Goal: Task Accomplishment & Management: Manage account settings

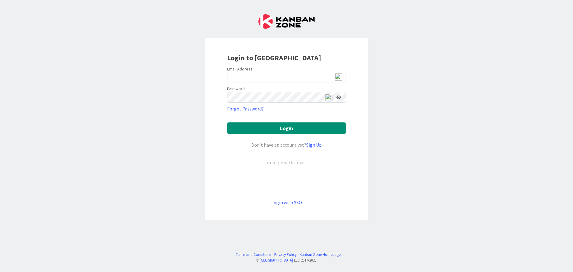
click at [341, 78] on img at bounding box center [338, 76] width 7 height 7
click at [340, 76] on img at bounding box center [338, 76] width 7 height 7
type input "ewojtowicz@citizenshighschool.com"
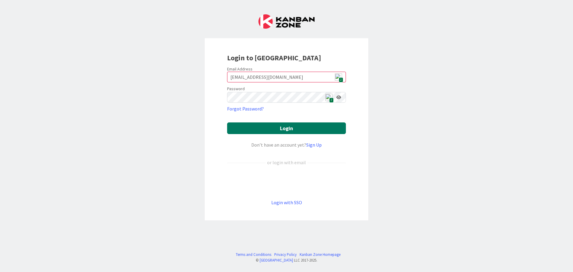
click at [279, 132] on button "Login" at bounding box center [286, 128] width 119 height 12
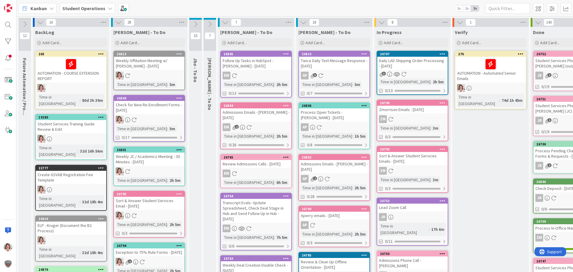
click at [181, 52] on icon at bounding box center [180, 54] width 6 height 4
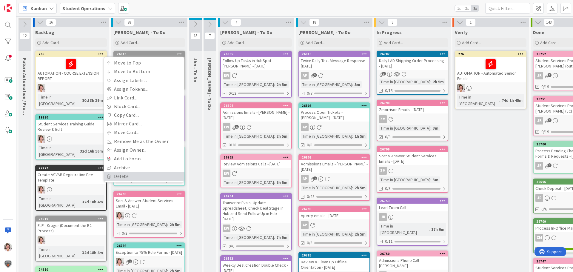
click at [120, 176] on link "Delete" at bounding box center [144, 176] width 81 height 9
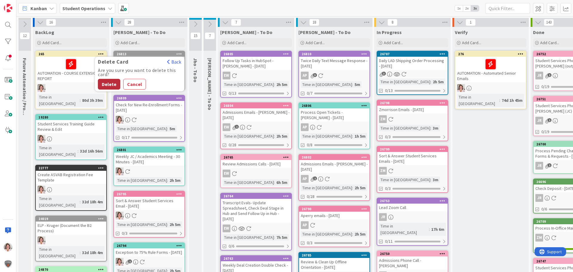
click at [108, 86] on button "Delete" at bounding box center [109, 84] width 22 height 11
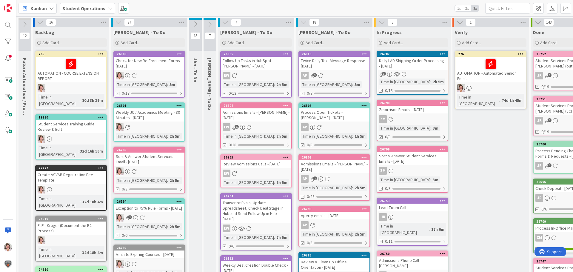
click at [178, 105] on icon at bounding box center [180, 105] width 6 height 4
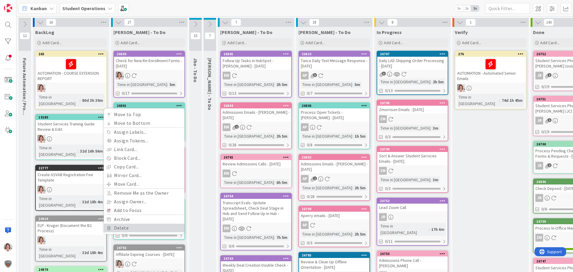
click at [136, 228] on link "Delete" at bounding box center [144, 228] width 81 height 9
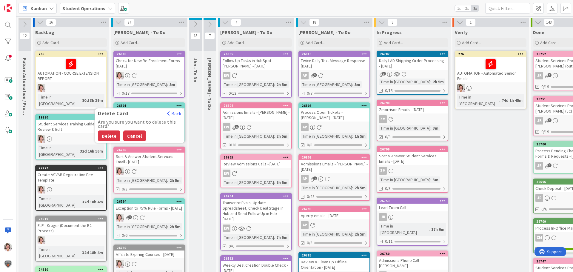
click at [138, 138] on button "Cancel" at bounding box center [134, 136] width 23 height 11
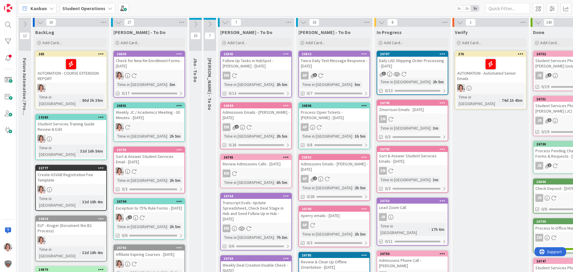
click at [153, 131] on link "26801 Move to Top Move to Bottom Assign Labels... Assign Tokens... Link Card...…" at bounding box center [149, 121] width 72 height 39
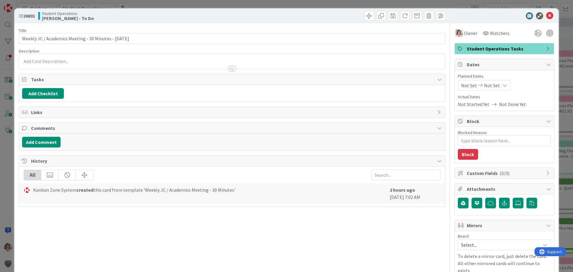
click at [493, 49] on span "Student Operations Tasks" at bounding box center [505, 48] width 76 height 7
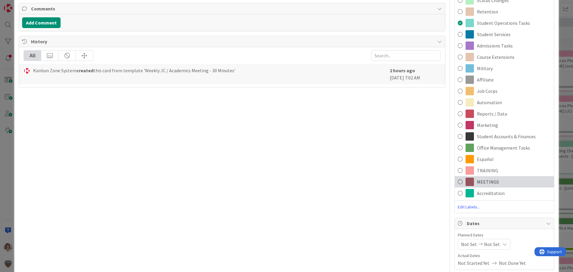
click at [485, 182] on span "MEETINGS" at bounding box center [488, 181] width 22 height 7
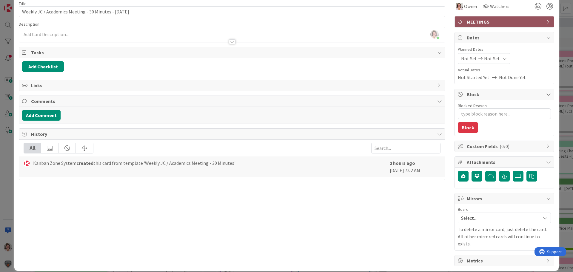
type textarea "x"
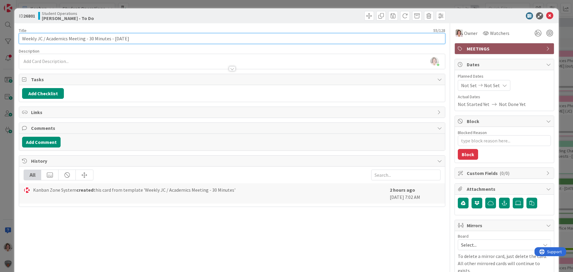
drag, startPoint x: 141, startPoint y: 38, endPoint x: -96, endPoint y: 37, distance: 237.1
click at [0, 37] on html "Kanban Student Operations 1x 2x 3x 12 Future Automation / Process Building 16 B…" at bounding box center [286, 136] width 573 height 272
type input "Admissions"
type textarea "x"
type input "Admissions"
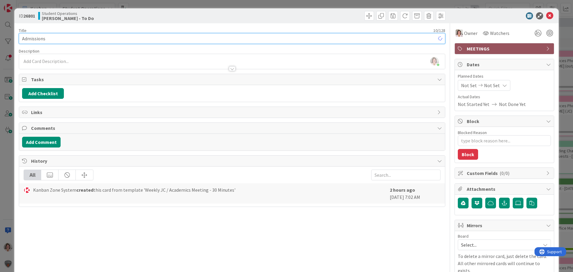
type textarea "x"
type input "Admissions C"
type textarea "x"
type input "Admissions Check"
type textarea "x"
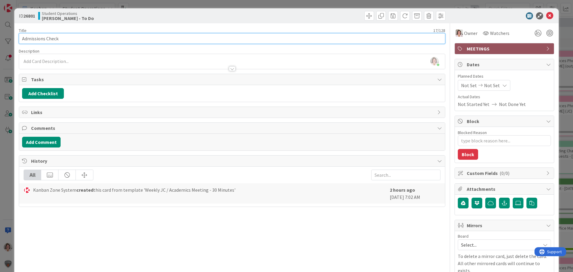
type input "Admissions Check I"
type textarea "x"
type input "Admissions Check In"
type textarea "x"
type input "Admissions Check In w/"
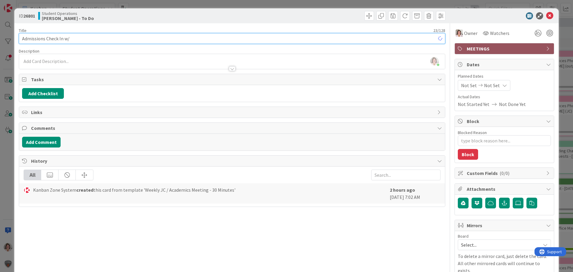
type textarea "x"
type input "Admissions Check In w/ Eric"
type textarea "x"
type input "Admissions Check In w/ Eric &"
type textarea "x"
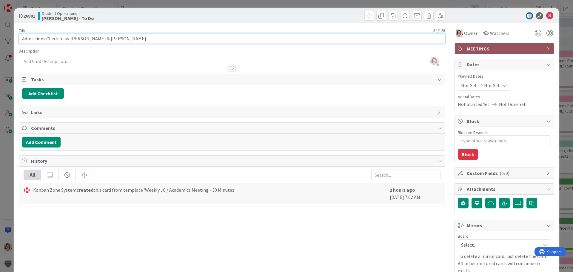
type input "Admissions Check In w/ [PERSON_NAME] & [PERSON_NAME]"
type textarea "x"
type input "Admissions Check In w/ [PERSON_NAME] & [PERSON_NAME]"
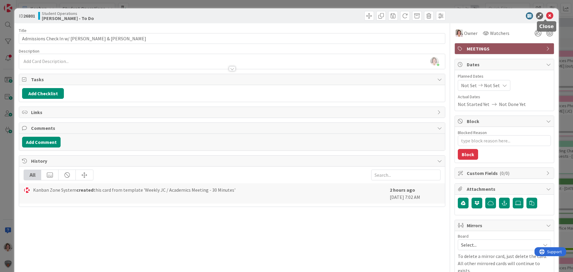
click at [547, 17] on icon at bounding box center [550, 15] width 7 height 7
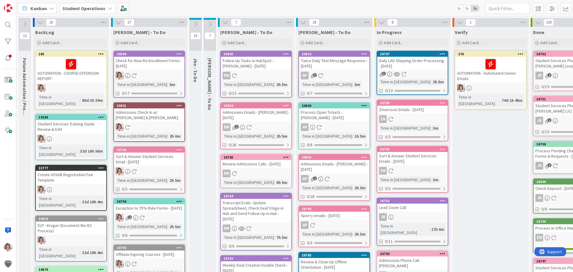
click at [195, 24] on icon at bounding box center [195, 24] width 7 height 7
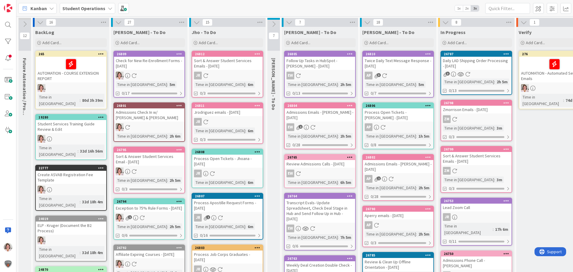
click at [274, 24] on icon at bounding box center [274, 24] width 7 height 7
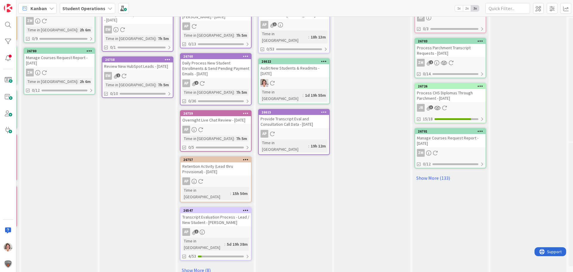
scroll to position [310, 246]
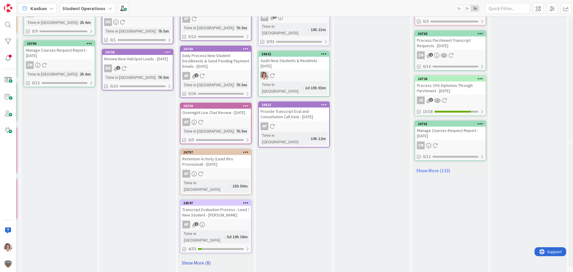
click at [199, 258] on link "Show More (8)" at bounding box center [216, 263] width 72 height 10
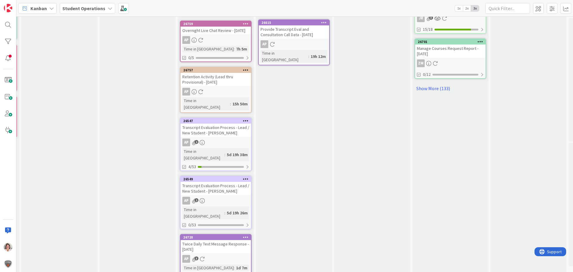
scroll to position [399, 246]
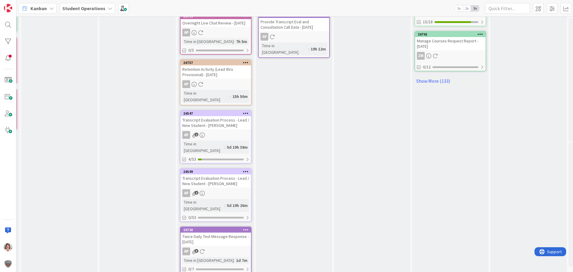
click at [246, 228] on icon at bounding box center [246, 230] width 6 height 4
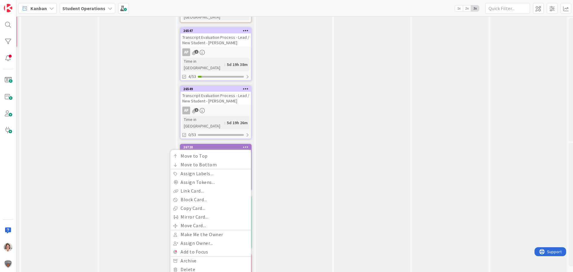
scroll to position [489, 246]
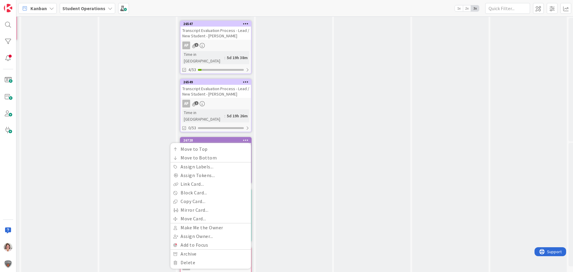
click at [298, 216] on div "In Progress Add Card... 26787 Daily LAD Shipping Order Processing - 08/13/2025 …" at bounding box center [294, 37] width 76 height 998
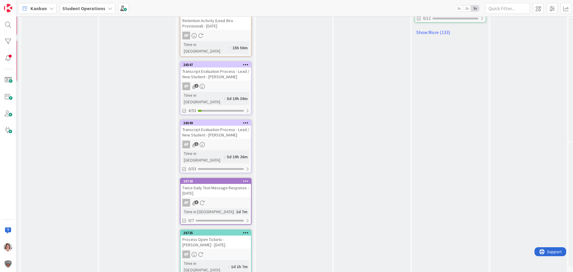
scroll to position [478, 246]
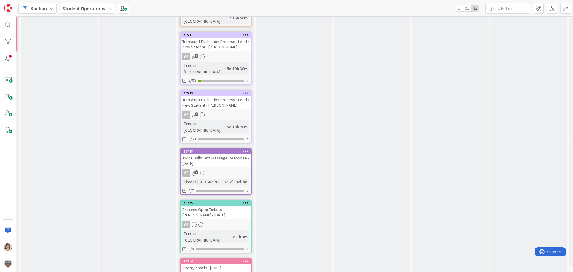
click at [246, 149] on icon at bounding box center [246, 151] width 6 height 4
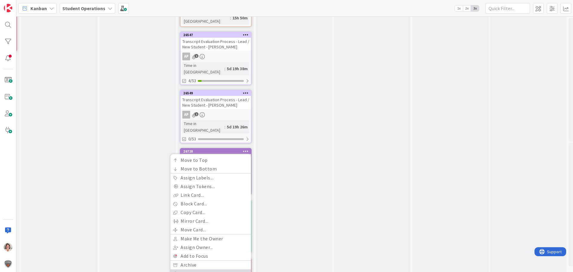
click at [198, 269] on link "Delete" at bounding box center [211, 273] width 81 height 9
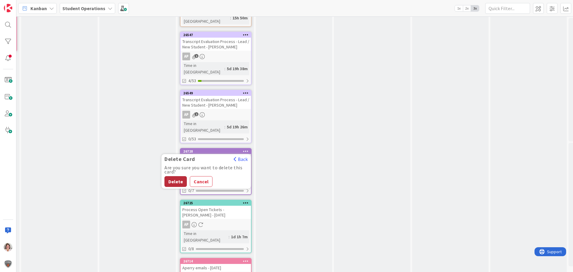
click at [169, 176] on button "Delete" at bounding box center [176, 181] width 22 height 11
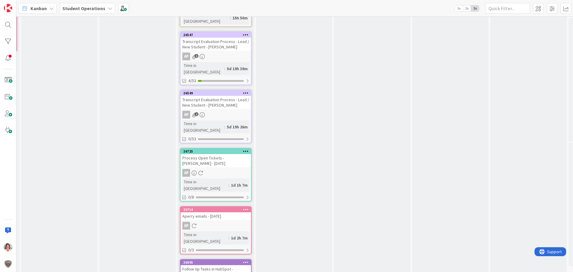
click at [246, 149] on icon at bounding box center [246, 151] width 6 height 4
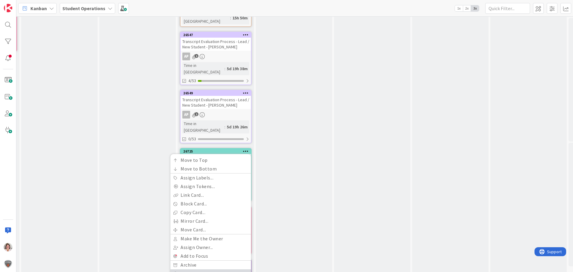
click at [197, 269] on link "Delete" at bounding box center [211, 273] width 81 height 9
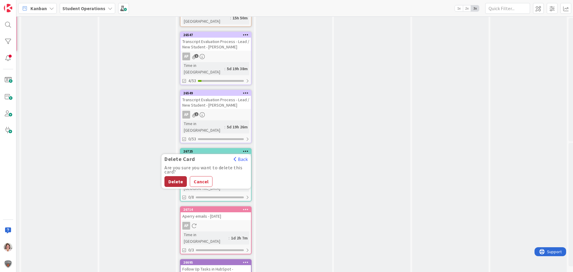
click at [169, 176] on button "Delete" at bounding box center [176, 181] width 22 height 11
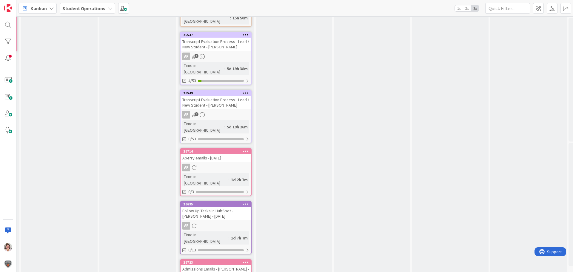
click at [248, 149] on icon at bounding box center [246, 151] width 6 height 4
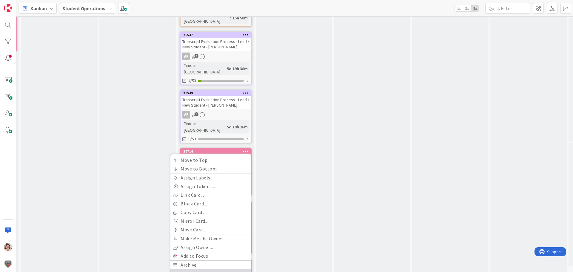
click at [190, 269] on link "Delete" at bounding box center [211, 273] width 81 height 9
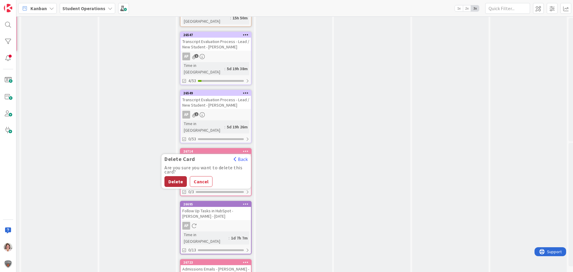
click at [174, 176] on button "Delete" at bounding box center [176, 181] width 22 height 11
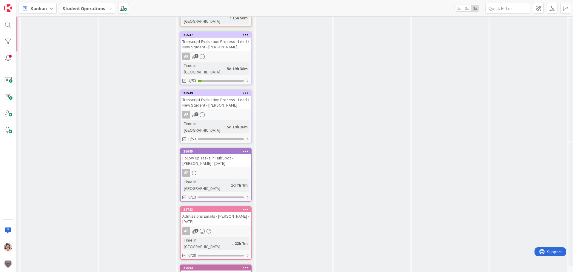
click at [248, 149] on icon at bounding box center [246, 151] width 6 height 4
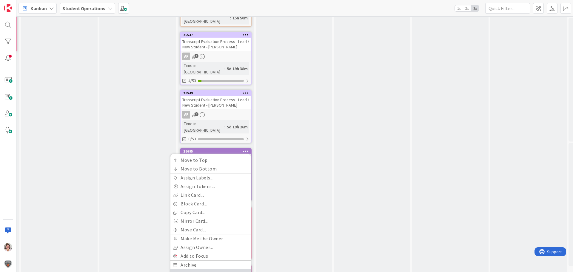
click at [194, 269] on link "Delete" at bounding box center [211, 273] width 81 height 9
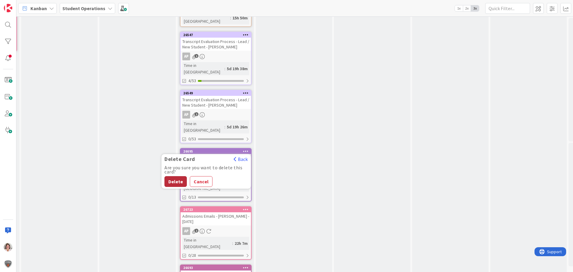
click at [172, 176] on button "Delete" at bounding box center [176, 181] width 22 height 11
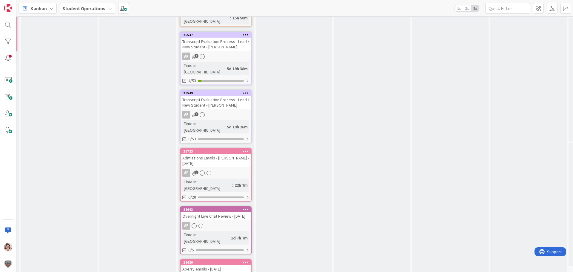
click at [247, 149] on icon at bounding box center [246, 151] width 6 height 4
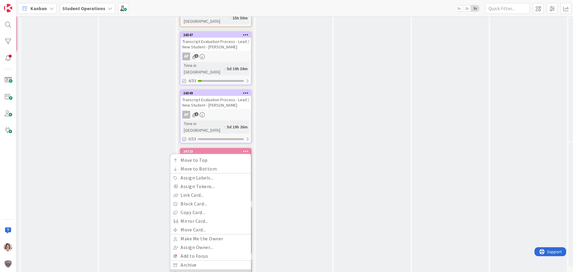
click at [185, 269] on link "Delete" at bounding box center [211, 273] width 81 height 9
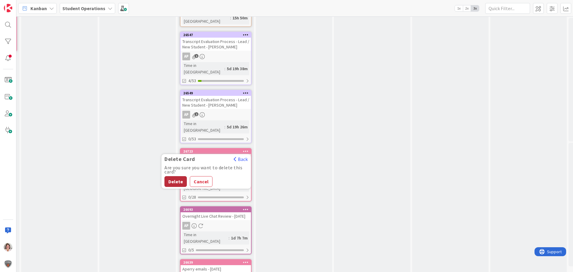
click at [175, 176] on button "Delete" at bounding box center [176, 181] width 22 height 11
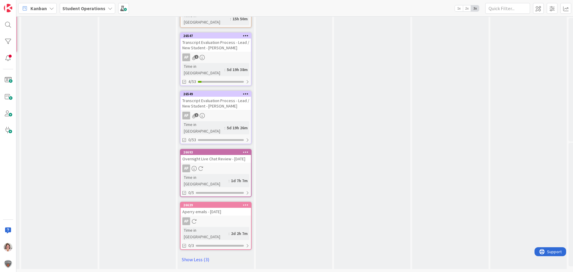
scroll to position [459, 246]
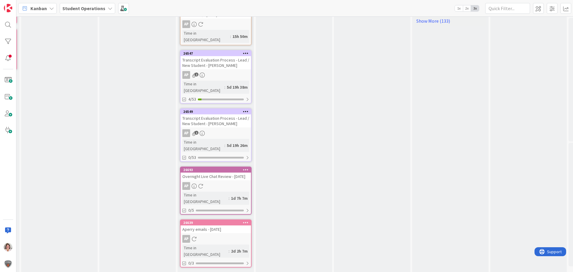
click at [248, 168] on icon at bounding box center [246, 170] width 6 height 4
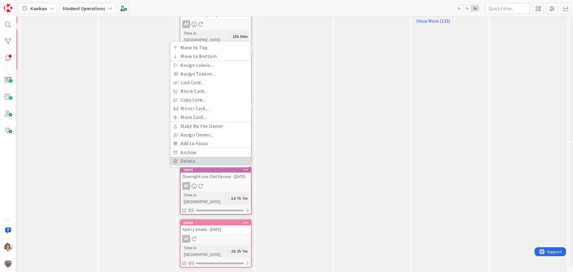
click at [187, 157] on link "Delete" at bounding box center [211, 161] width 81 height 9
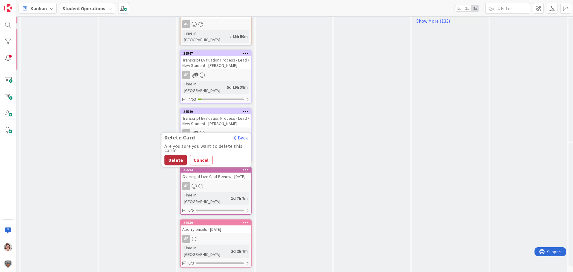
click at [175, 155] on button "Delete" at bounding box center [176, 160] width 22 height 11
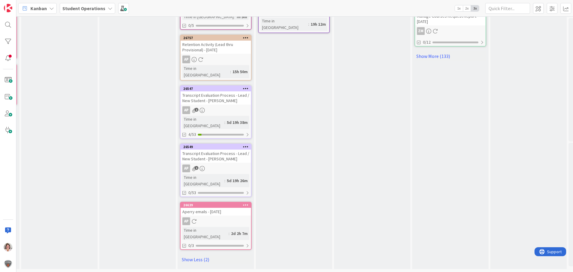
scroll to position [408, 246]
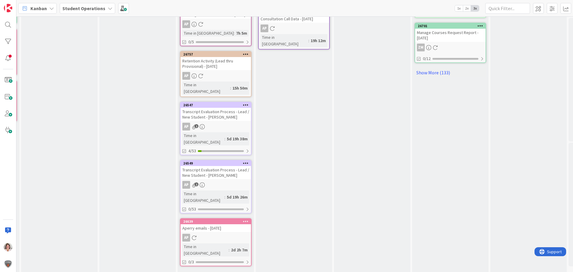
click at [248, 220] on div at bounding box center [245, 222] width 11 height 4
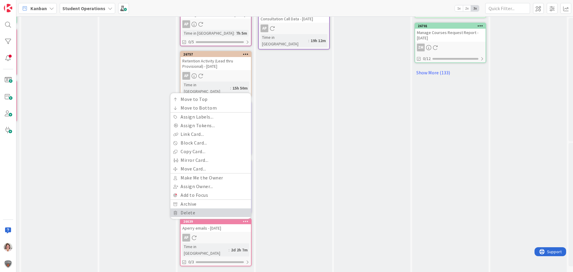
click at [192, 208] on link "Delete" at bounding box center [211, 212] width 81 height 9
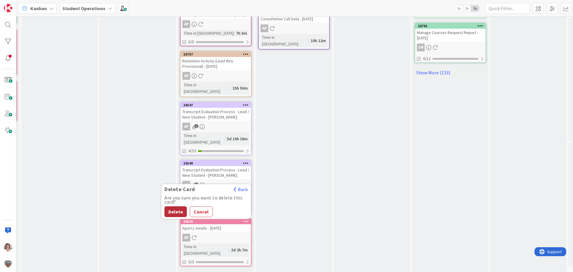
click at [172, 206] on button "Delete" at bounding box center [176, 211] width 22 height 11
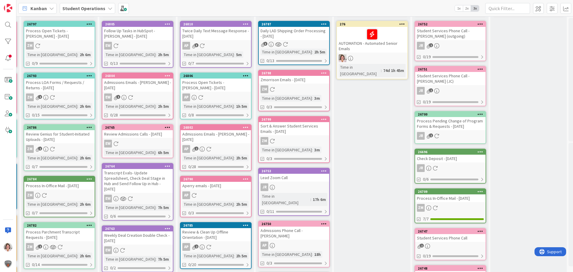
scroll to position [0, 246]
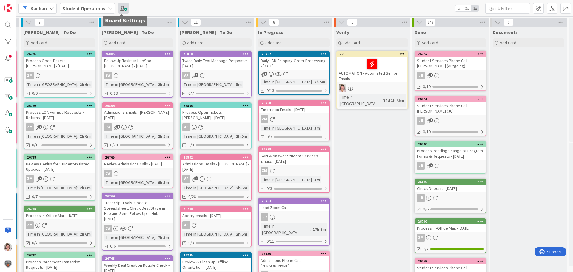
click at [121, 8] on span at bounding box center [123, 8] width 11 height 11
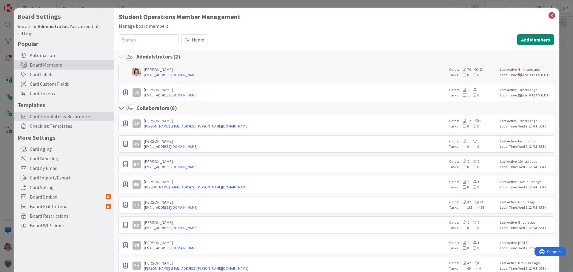
click at [60, 119] on span "Card Templates & Recurrence" at bounding box center [70, 116] width 81 height 7
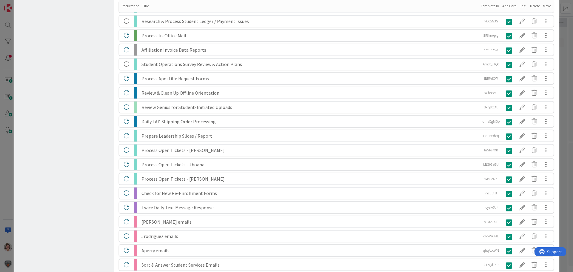
scroll to position [1459, 0]
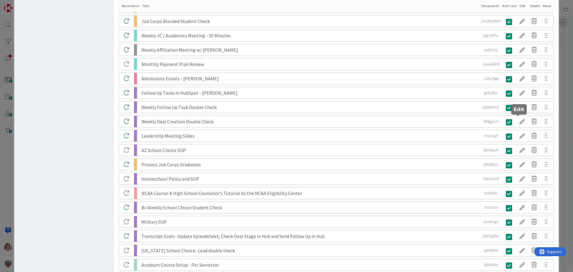
click at [519, 122] on div at bounding box center [523, 121] width 12 height 10
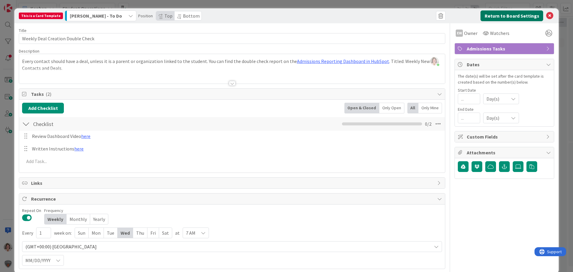
click at [507, 17] on button "Return to Board Settings" at bounding box center [512, 15] width 63 height 11
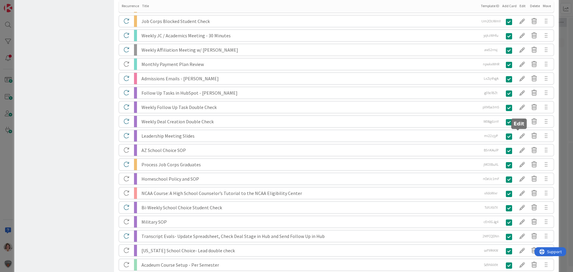
click at [518, 136] on div at bounding box center [523, 136] width 12 height 10
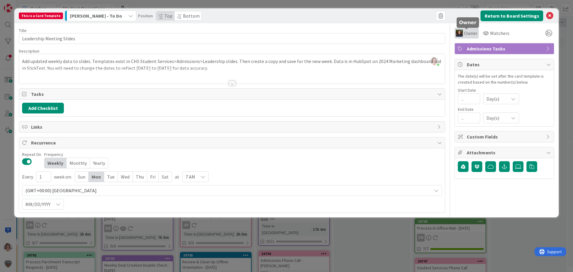
click at [472, 33] on span "Owner" at bounding box center [470, 33] width 13 height 7
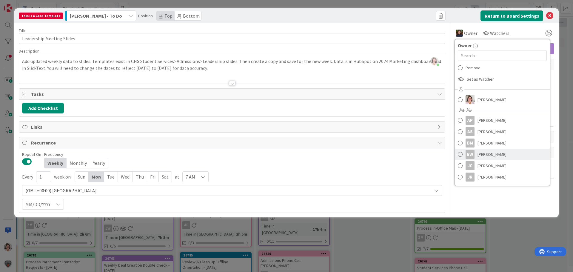
click at [491, 154] on span "[PERSON_NAME]" at bounding box center [492, 154] width 29 height 9
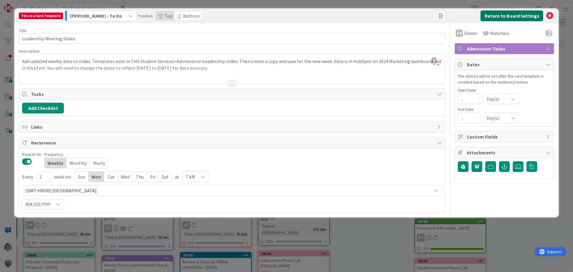
click at [522, 18] on button "Return to Board Settings" at bounding box center [512, 15] width 63 height 11
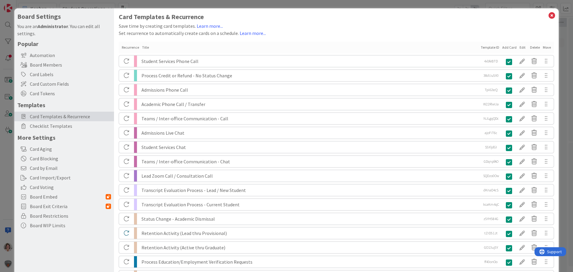
scroll to position [743, 0]
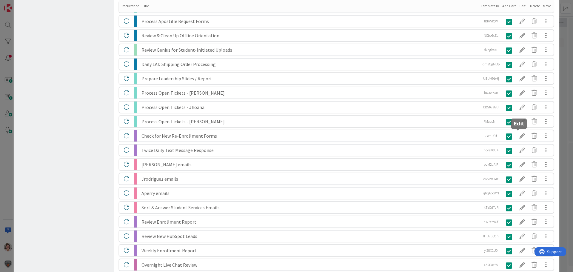
click at [519, 135] on div at bounding box center [523, 136] width 12 height 10
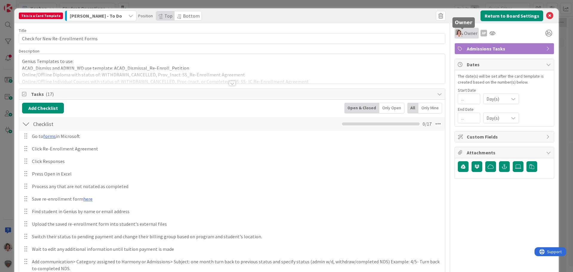
click at [464, 32] on span "Owner" at bounding box center [470, 33] width 13 height 7
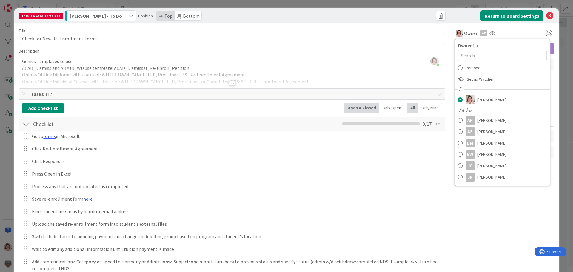
click at [230, 84] on div at bounding box center [232, 83] width 7 height 5
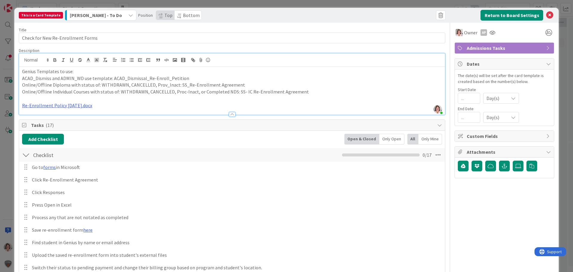
scroll to position [0, 0]
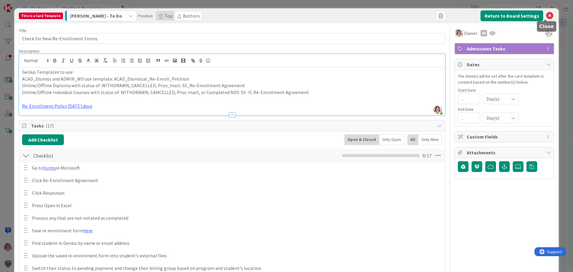
click at [547, 16] on icon at bounding box center [550, 15] width 7 height 7
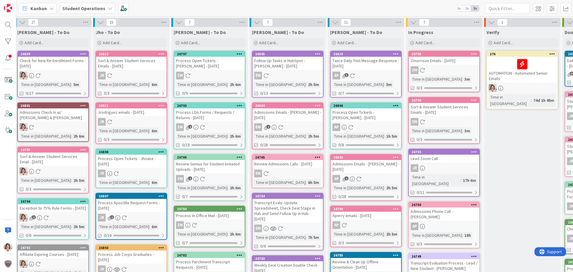
scroll to position [0, 85]
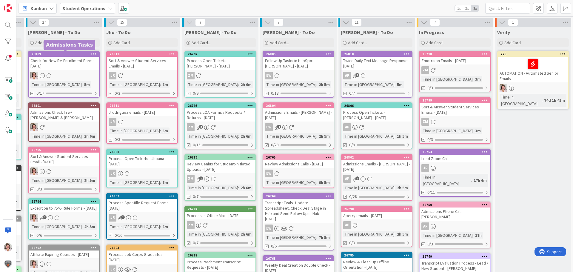
click at [81, 84] on div "Time in Column : 5m" at bounding box center [63, 84] width 67 height 7
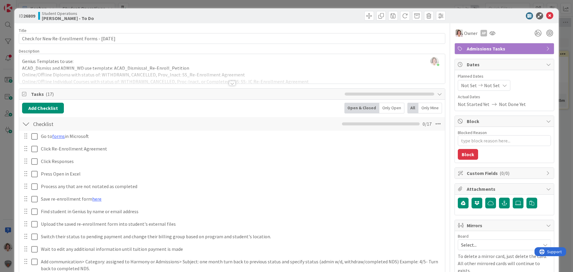
click at [547, 17] on icon at bounding box center [550, 15] width 7 height 7
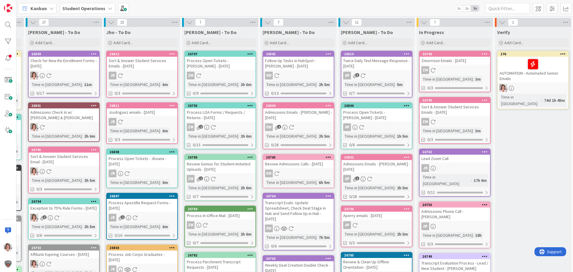
click at [111, 23] on icon at bounding box center [111, 22] width 7 height 7
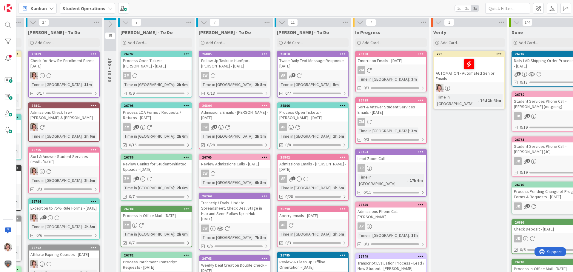
click at [111, 23] on icon at bounding box center [110, 24] width 7 height 7
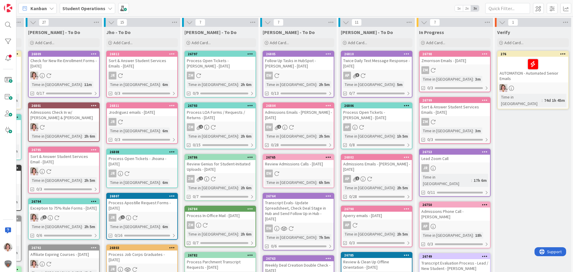
click at [111, 23] on icon at bounding box center [111, 22] width 7 height 7
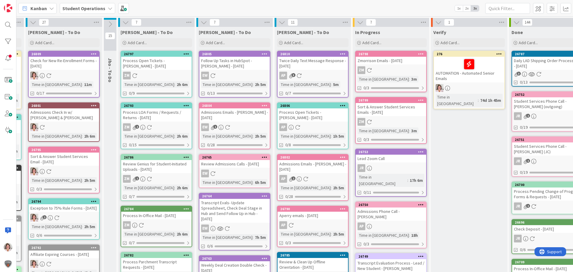
click at [125, 23] on icon at bounding box center [125, 22] width 7 height 7
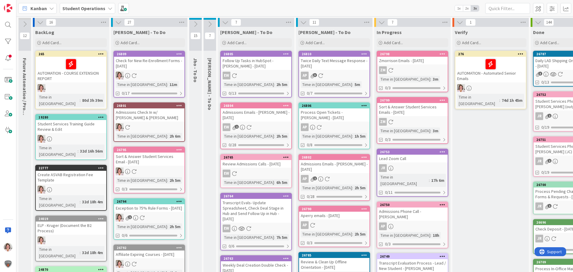
click at [42, 25] on icon at bounding box center [40, 22] width 7 height 7
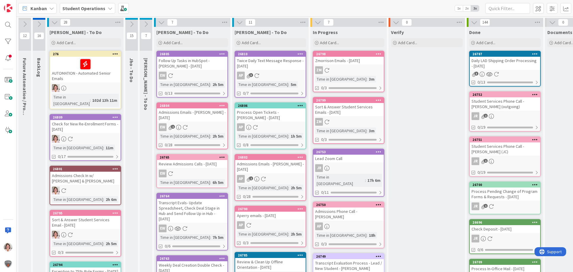
click at [397, 23] on icon at bounding box center [396, 22] width 7 height 7
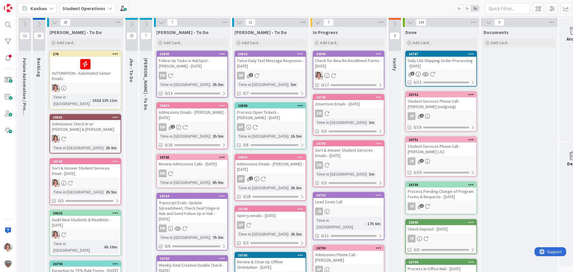
click at [162, 21] on icon at bounding box center [161, 22] width 7 height 7
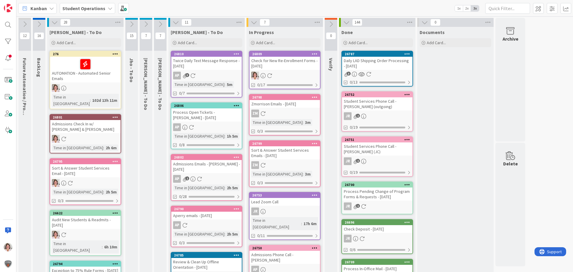
click at [177, 25] on icon at bounding box center [176, 22] width 7 height 7
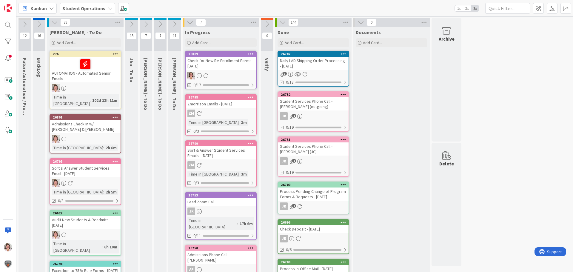
click at [174, 24] on icon at bounding box center [174, 24] width 7 height 7
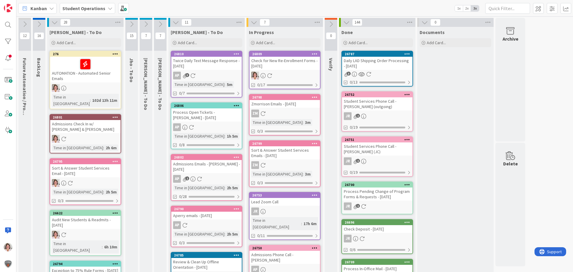
click at [160, 27] on icon at bounding box center [160, 24] width 7 height 7
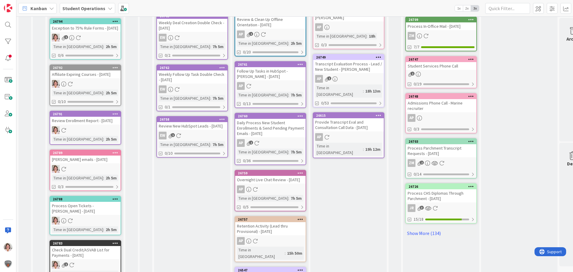
scroll to position [250, 0]
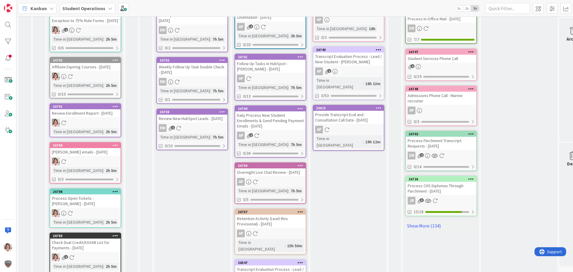
click at [277, 176] on div "Overnight Live Chat Review - 08/13/2025" at bounding box center [270, 172] width 70 height 8
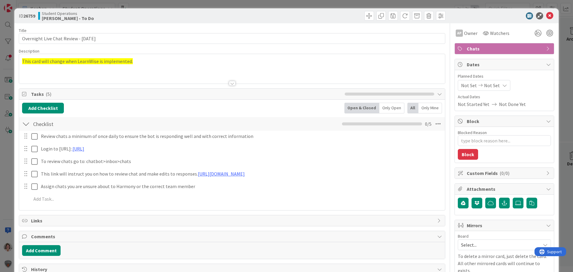
type textarea "x"
click at [547, 14] on icon at bounding box center [550, 15] width 7 height 7
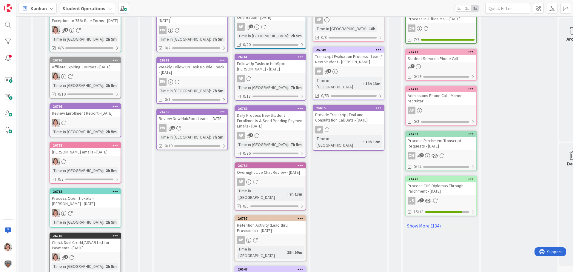
click at [303, 166] on icon at bounding box center [301, 165] width 6 height 4
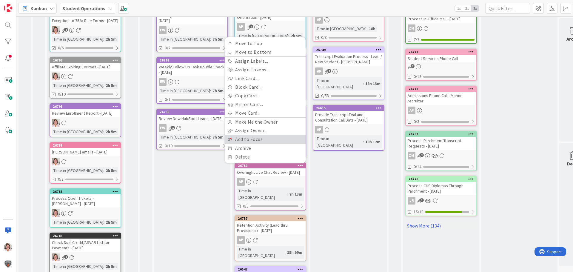
click at [249, 140] on link "Add to Focus" at bounding box center [265, 139] width 81 height 9
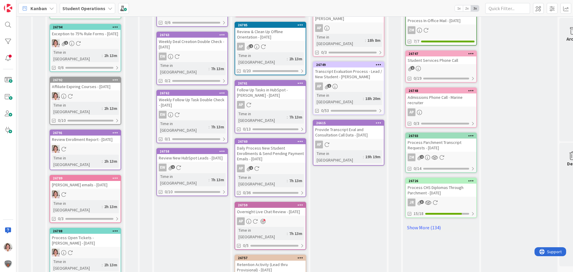
click at [302, 256] on icon at bounding box center [301, 258] width 6 height 4
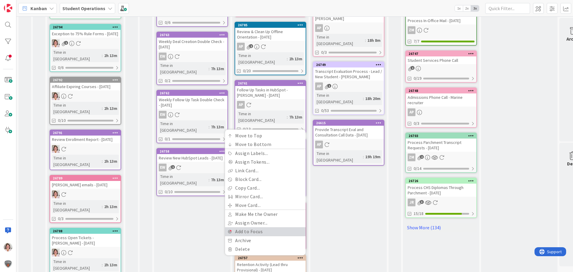
click at [255, 227] on link "Add to Focus" at bounding box center [265, 231] width 81 height 9
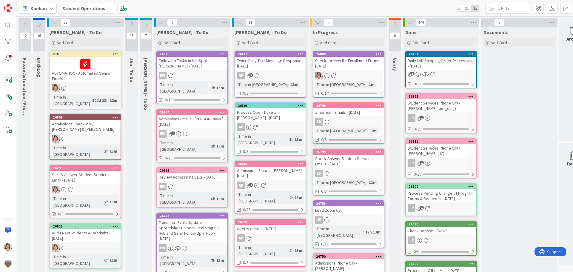
click at [161, 21] on icon at bounding box center [161, 22] width 7 height 7
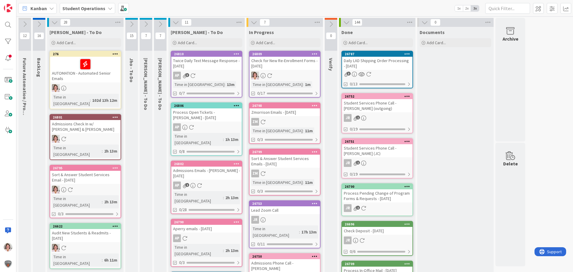
click at [178, 24] on icon at bounding box center [176, 22] width 7 height 7
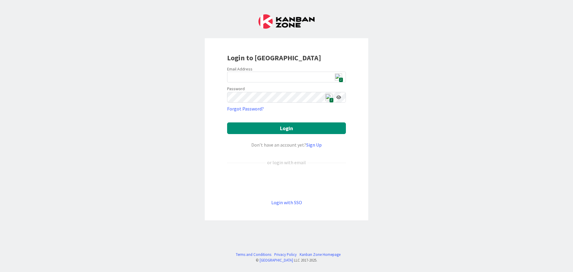
click at [339, 79] on span "2" at bounding box center [341, 79] width 4 height 5
type input "[EMAIL_ADDRESS][DOMAIN_NAME]"
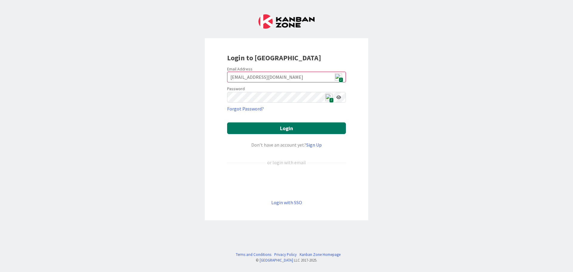
click at [299, 125] on button "Login" at bounding box center [286, 128] width 119 height 12
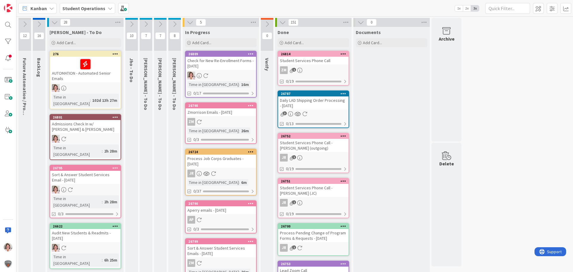
click at [177, 24] on icon at bounding box center [174, 24] width 7 height 7
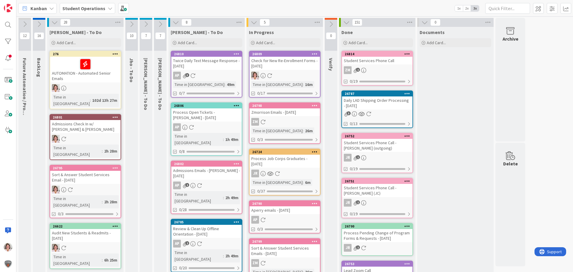
click at [164, 24] on button at bounding box center [160, 24] width 13 height 9
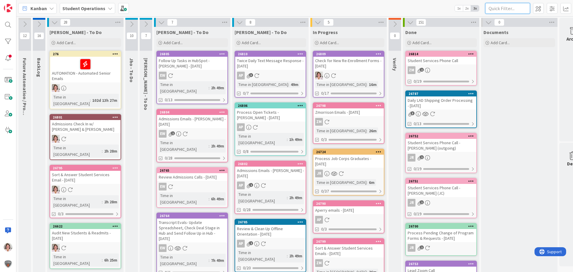
click at [507, 8] on input "text" at bounding box center [508, 8] width 45 height 11
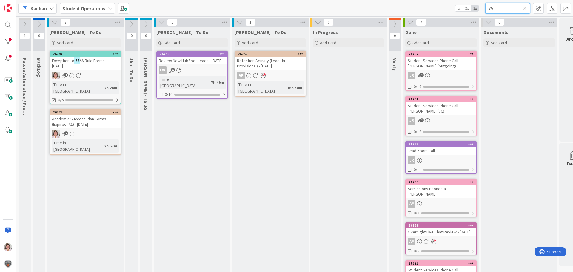
scroll to position [80, 0]
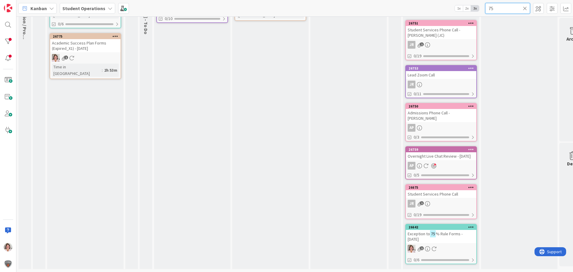
type input "75"
click at [433, 233] on div "Exception to 75 % Rule Forms - 08/11/2025" at bounding box center [441, 236] width 70 height 13
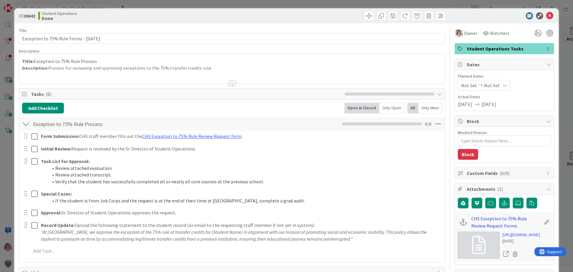
click at [490, 217] on link "CHS Exception to 75% Rule Review Request Forms" at bounding box center [507, 222] width 70 height 14
type textarea "x"
click at [547, 16] on icon at bounding box center [550, 15] width 7 height 7
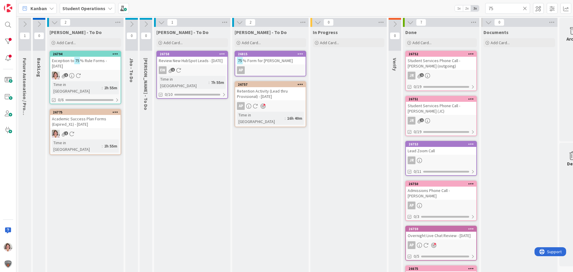
click at [526, 8] on icon at bounding box center [525, 8] width 4 height 5
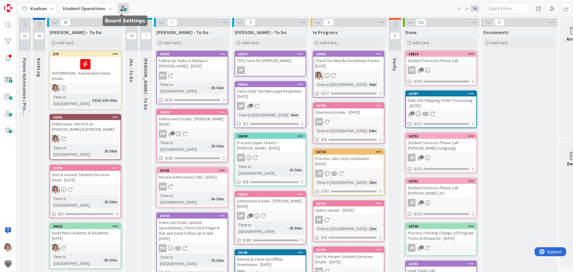
click at [120, 8] on span at bounding box center [123, 8] width 11 height 11
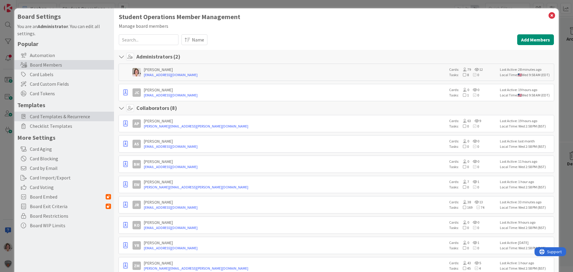
click at [62, 115] on span "Card Templates & Recurrence" at bounding box center [70, 116] width 81 height 7
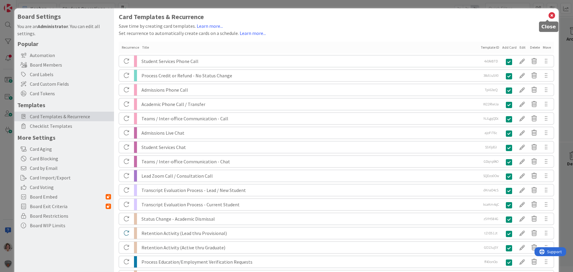
click at [548, 15] on icon at bounding box center [552, 15] width 8 height 8
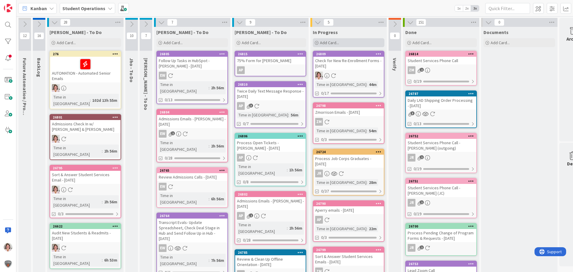
click at [340, 43] on div "Add Card..." at bounding box center [349, 42] width 72 height 9
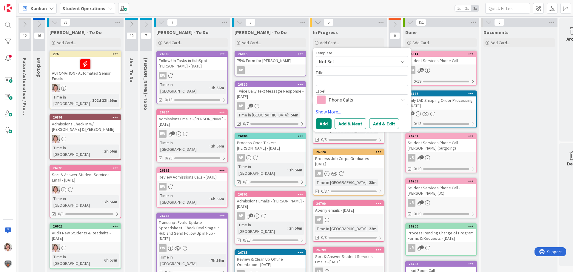
click at [337, 62] on span "Not Set" at bounding box center [356, 62] width 75 height 8
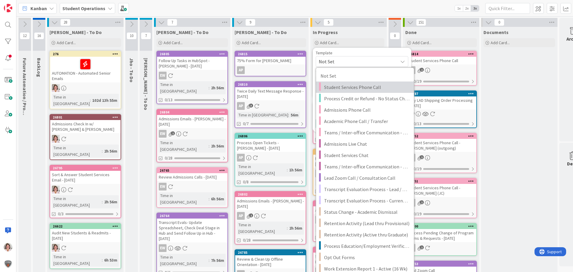
click at [344, 89] on span "Student Services Phone Call" at bounding box center [366, 87] width 85 height 8
type textarea "x"
type textarea "Student Services Phone Call"
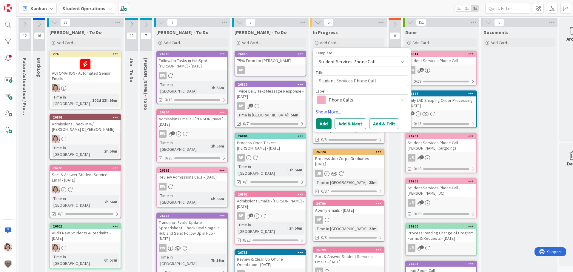
click at [360, 63] on span "Student Services Phone Call" at bounding box center [356, 62] width 75 height 8
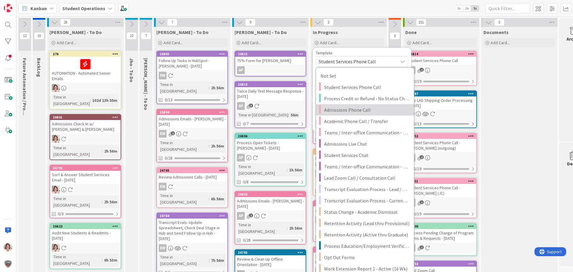
click at [352, 110] on span "Admissions Phone Call" at bounding box center [366, 110] width 85 height 8
type textarea "x"
type textarea "Admissions Phone Call"
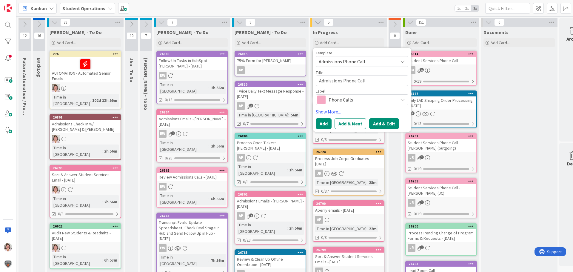
click at [388, 123] on button "Add & Edit" at bounding box center [384, 123] width 30 height 11
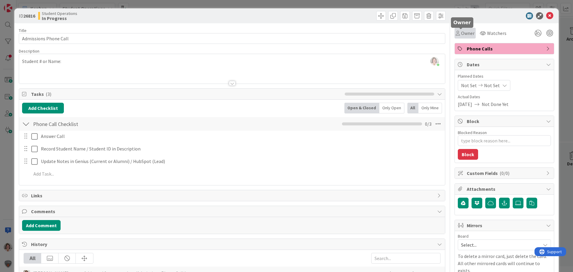
click at [456, 30] on div "Owner" at bounding box center [465, 33] width 19 height 7
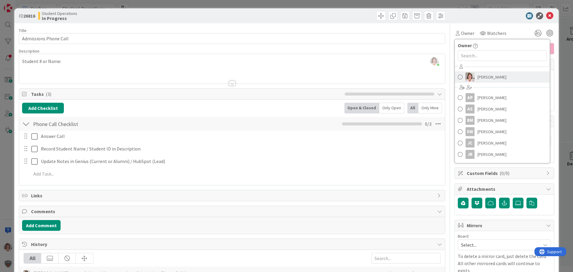
click at [478, 76] on span "[PERSON_NAME]" at bounding box center [492, 77] width 29 height 9
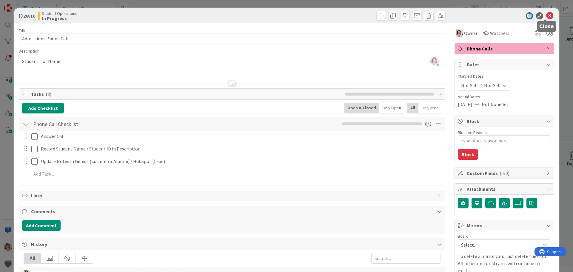
click at [547, 16] on icon at bounding box center [550, 15] width 7 height 7
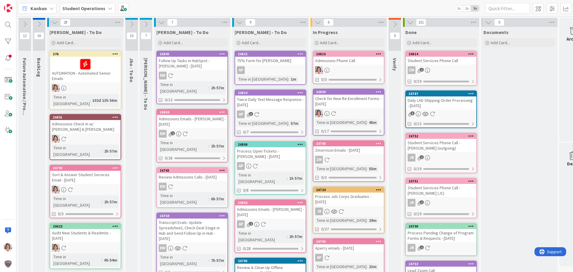
click at [332, 68] on div at bounding box center [349, 70] width 70 height 8
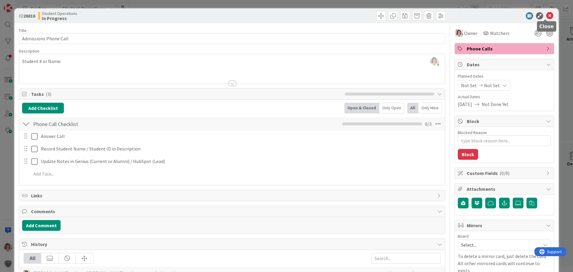
click at [547, 13] on icon at bounding box center [550, 15] width 7 height 7
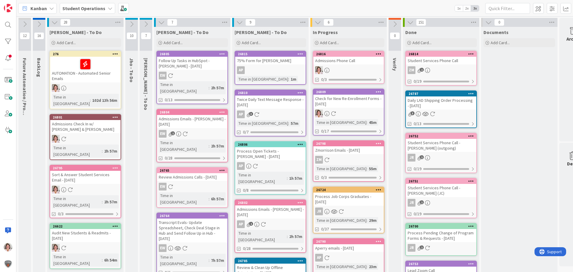
click at [380, 53] on icon at bounding box center [379, 54] width 6 height 4
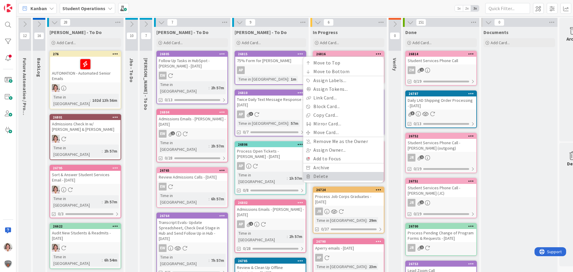
click at [326, 176] on link "Delete" at bounding box center [343, 176] width 81 height 9
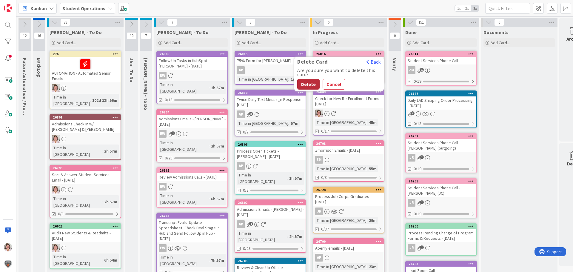
click at [312, 82] on button "Delete" at bounding box center [308, 84] width 22 height 11
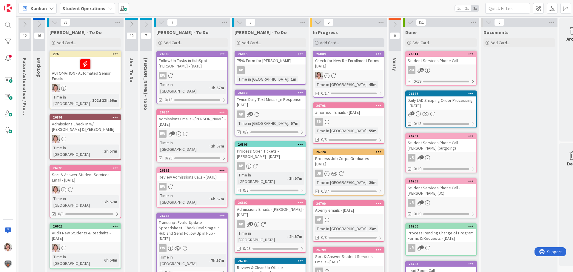
click at [340, 41] on div "Add Card..." at bounding box center [349, 42] width 72 height 9
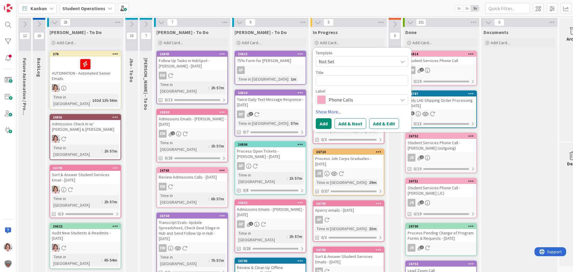
click at [347, 62] on span "Not Set" at bounding box center [356, 62] width 75 height 8
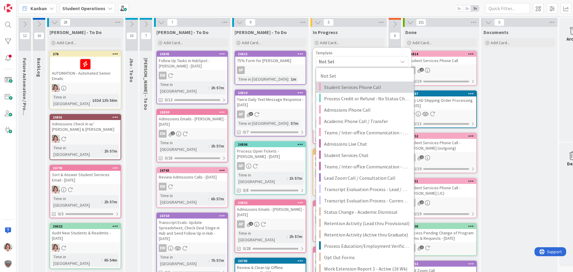
click at [351, 86] on span "Student Services Phone Call" at bounding box center [366, 87] width 85 height 8
type textarea "x"
type textarea "Student Services Phone Call"
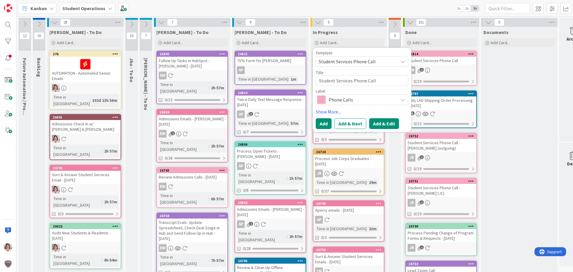
click at [384, 125] on button "Add & Edit" at bounding box center [384, 123] width 30 height 11
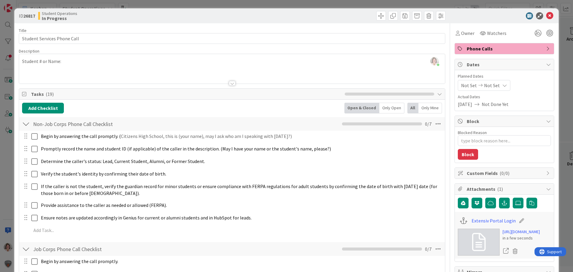
click at [547, 14] on icon at bounding box center [550, 15] width 7 height 7
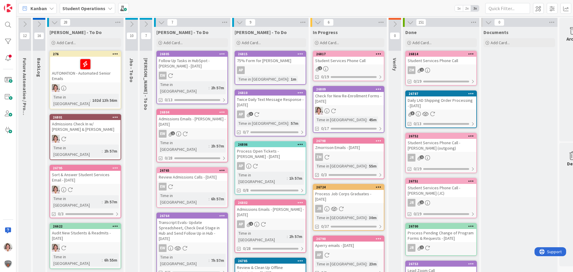
click at [379, 54] on icon at bounding box center [379, 54] width 6 height 4
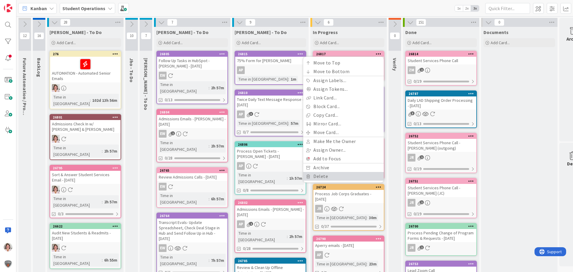
click at [335, 177] on link "Delete" at bounding box center [343, 176] width 81 height 9
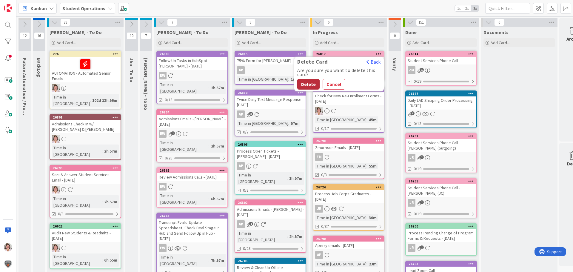
click at [309, 85] on button "Delete" at bounding box center [308, 84] width 22 height 11
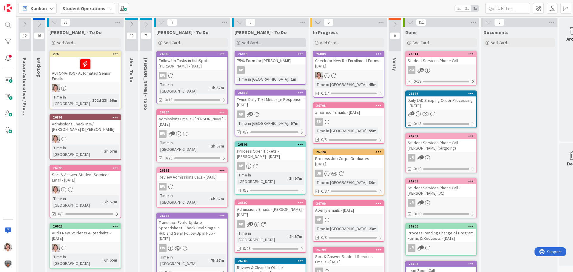
click at [261, 43] on div "Add Card..." at bounding box center [271, 42] width 72 height 9
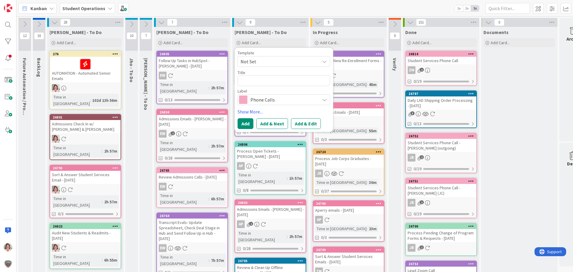
click at [259, 62] on span "Not Set" at bounding box center [278, 62] width 75 height 8
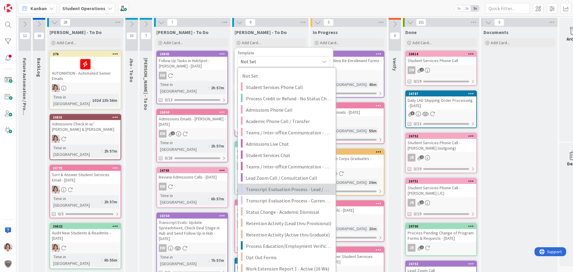
click at [296, 188] on span "Transcript Evaluation Process - Lead / New Student" at bounding box center [288, 189] width 85 height 8
type textarea "x"
type textarea "Transcript Evaluation Process - Lead / New Student"
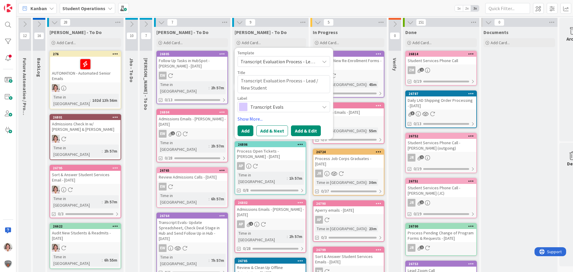
click at [310, 131] on button "Add & Edit" at bounding box center [306, 130] width 30 height 11
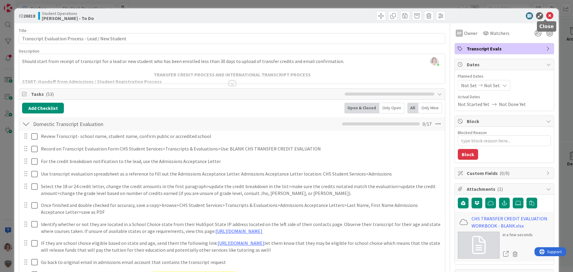
click at [547, 14] on icon at bounding box center [550, 15] width 7 height 7
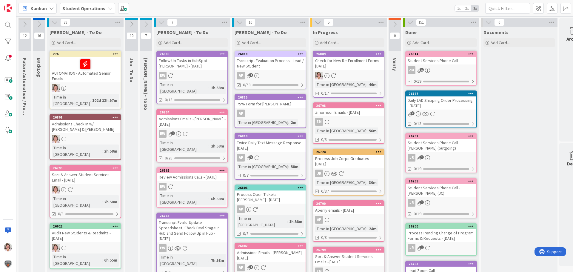
click at [300, 53] on icon at bounding box center [301, 54] width 6 height 4
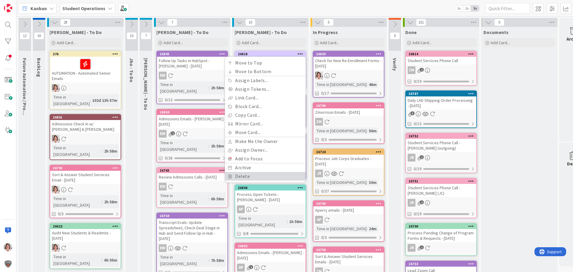
click at [262, 175] on link "Delete" at bounding box center [265, 176] width 81 height 9
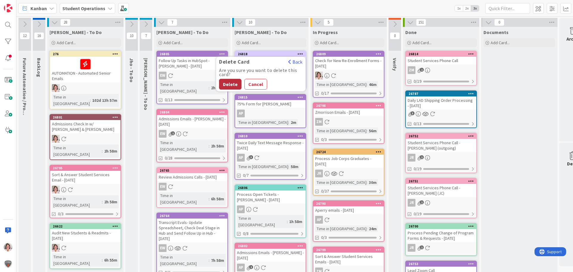
click at [226, 84] on button "Delete" at bounding box center [230, 84] width 22 height 11
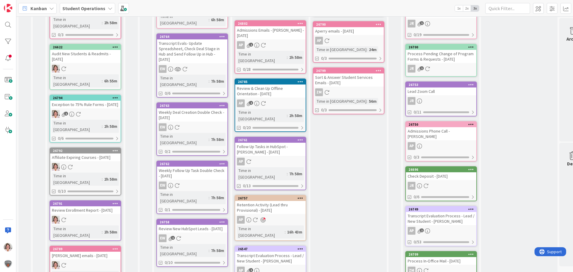
scroll to position [282, 0]
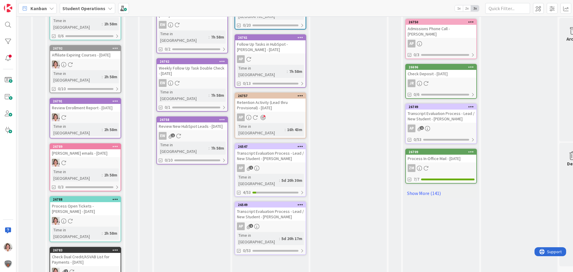
click at [282, 223] on div "AP 1" at bounding box center [270, 227] width 70 height 8
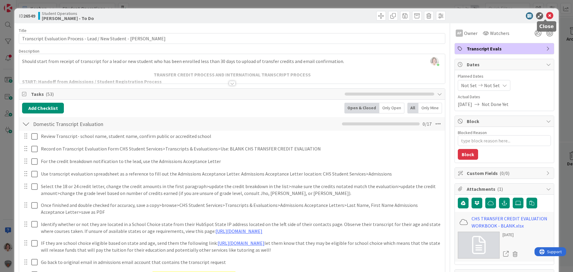
click at [547, 16] on icon at bounding box center [550, 15] width 7 height 7
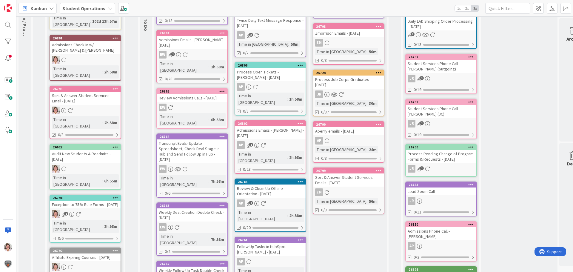
scroll to position [90, 0]
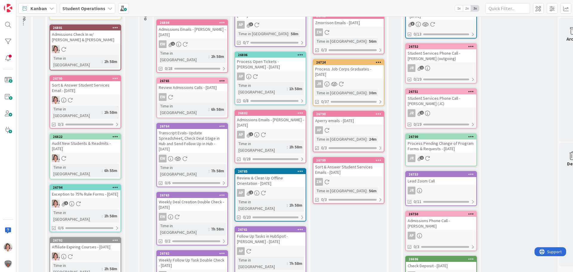
click at [192, 198] on div "Weekly Deal Creation Double Check - [DATE]" at bounding box center [192, 204] width 70 height 13
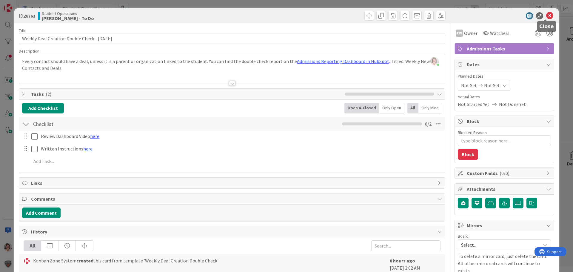
click at [547, 17] on icon at bounding box center [550, 15] width 7 height 7
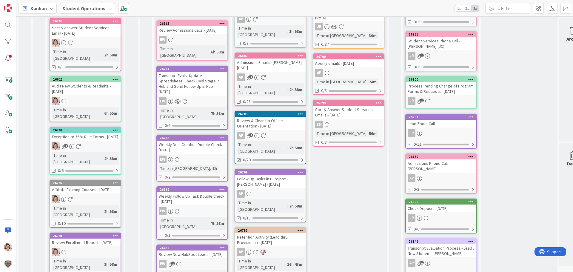
scroll to position [149, 0]
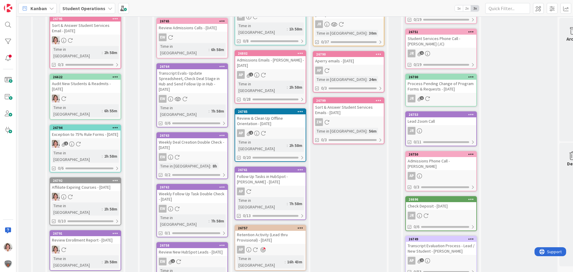
click at [183, 205] on div "EW" at bounding box center [192, 209] width 70 height 8
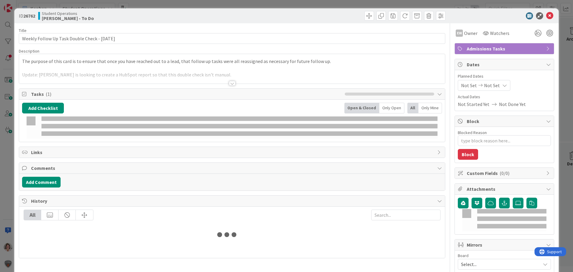
type textarea "x"
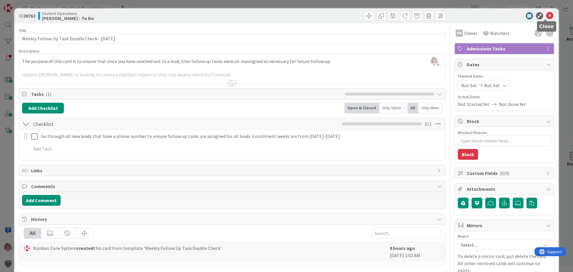
click at [547, 15] on icon at bounding box center [550, 15] width 7 height 7
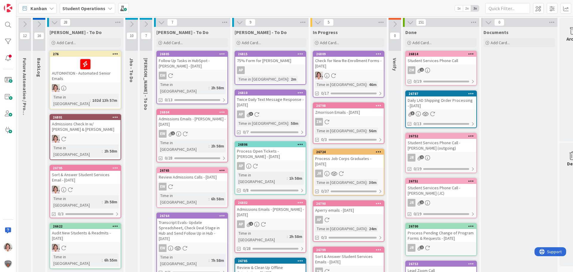
click at [86, 9] on b "Student Operations" at bounding box center [83, 8] width 43 height 6
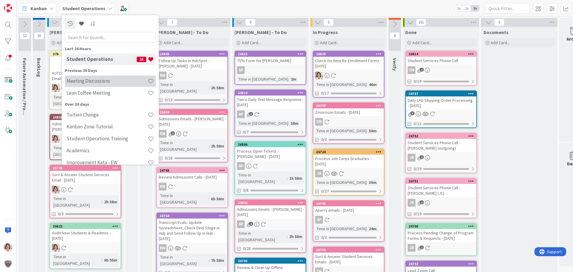
click at [93, 83] on h4 "Meeting Discussions" at bounding box center [107, 81] width 81 height 6
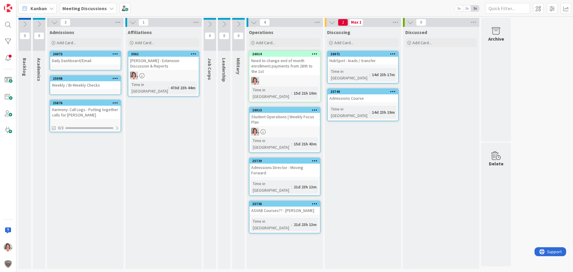
click at [86, 8] on b "Meeting Discussions" at bounding box center [84, 8] width 45 height 6
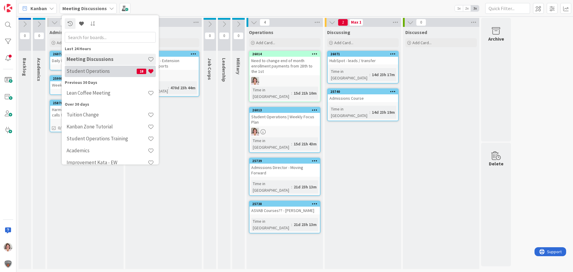
click at [93, 72] on h4 "Student Operations" at bounding box center [102, 71] width 70 height 6
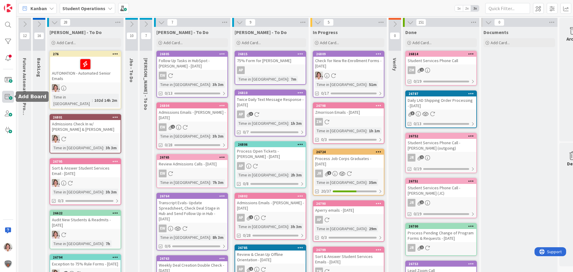
click at [10, 97] on span at bounding box center [8, 97] width 12 height 12
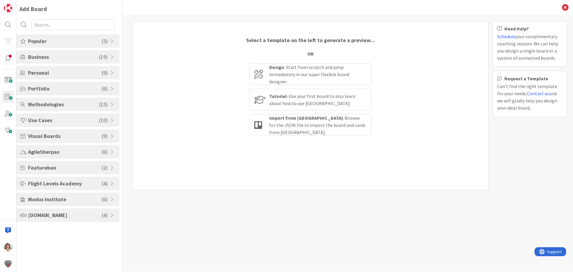
click at [46, 58] on span "Business" at bounding box center [63, 57] width 71 height 8
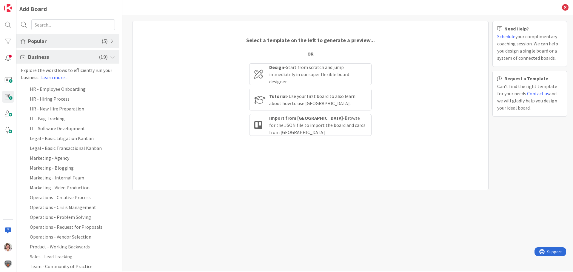
click at [113, 58] on span at bounding box center [112, 57] width 5 height 5
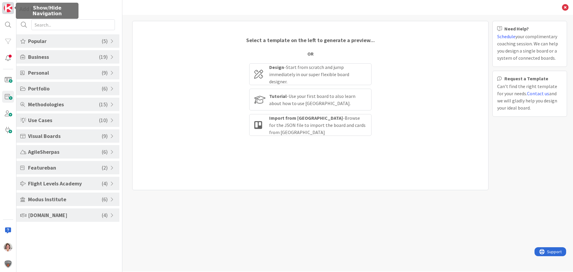
click at [7, 8] on img at bounding box center [8, 8] width 8 height 8
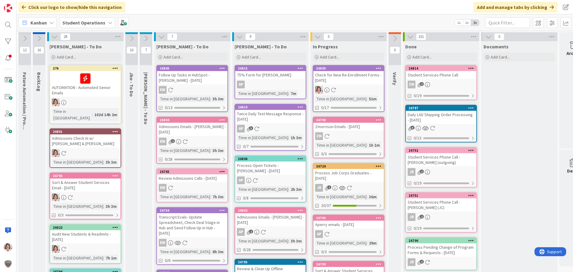
click at [93, 22] on b "Student Operations" at bounding box center [83, 23] width 43 height 6
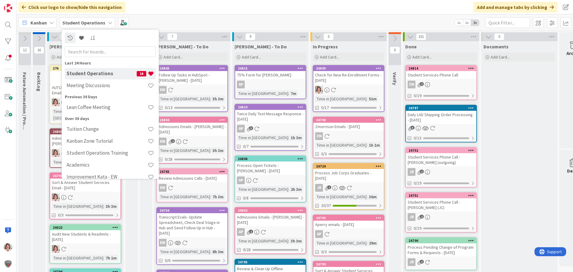
scroll to position [7, 0]
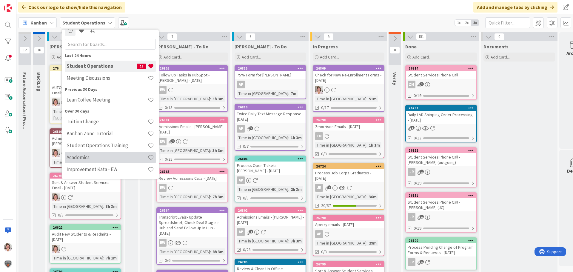
click at [82, 157] on h4 "Academics" at bounding box center [107, 157] width 81 height 6
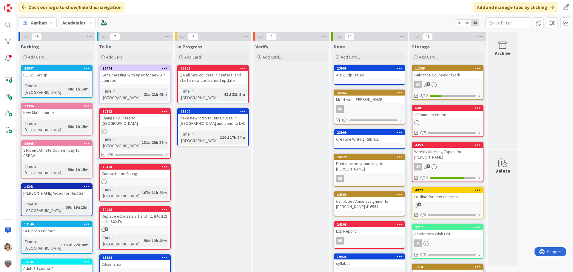
click at [83, 22] on b "Academics" at bounding box center [73, 23] width 23 height 6
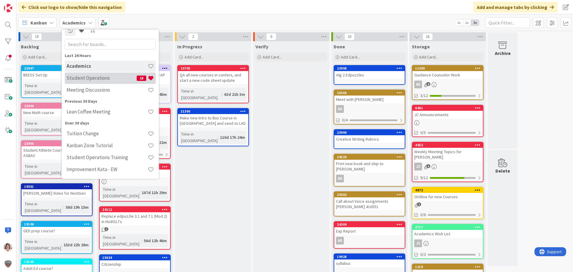
click at [96, 79] on h4 "Student Operations" at bounding box center [102, 78] width 70 height 6
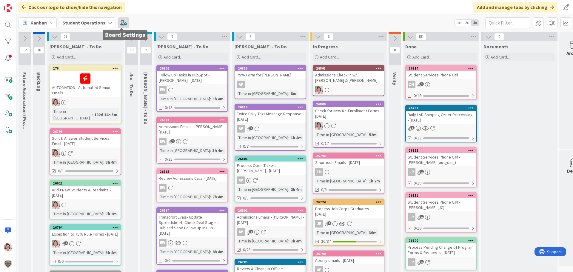
click at [119, 22] on span at bounding box center [123, 22] width 11 height 11
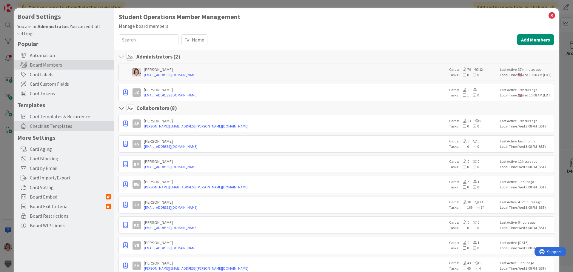
drag, startPoint x: 59, startPoint y: 118, endPoint x: 83, endPoint y: 122, distance: 23.9
click at [59, 118] on span "Card Templates & Recurrence" at bounding box center [70, 116] width 81 height 7
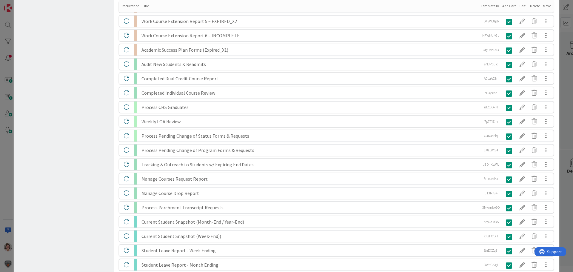
scroll to position [929, 0]
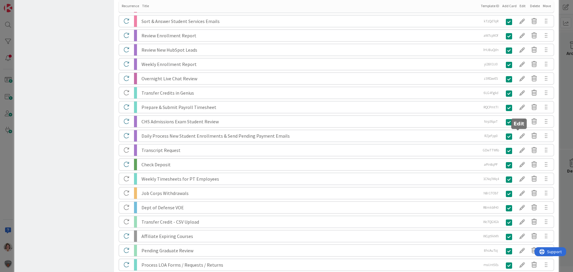
click at [518, 137] on div at bounding box center [523, 136] width 12 height 10
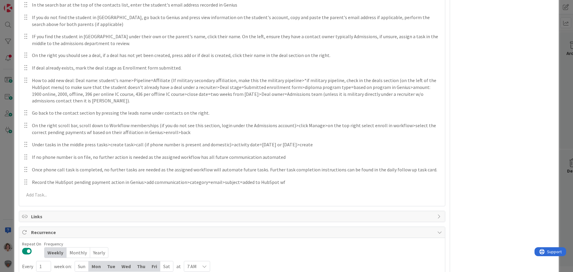
scroll to position [526, 0]
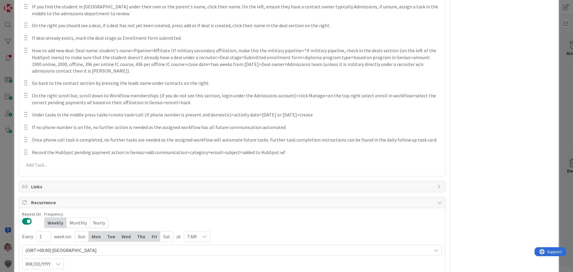
click at [25, 217] on button at bounding box center [27, 221] width 10 height 8
click at [26, 217] on button at bounding box center [27, 221] width 10 height 8
click at [101, 231] on div "Mon" at bounding box center [97, 236] width 16 height 10
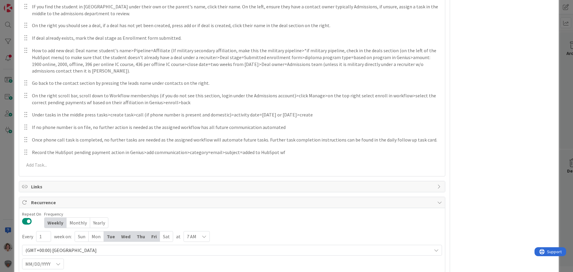
click at [112, 231] on div "Tue" at bounding box center [111, 236] width 14 height 10
click at [131, 231] on div "Wed" at bounding box center [126, 236] width 16 height 10
click at [137, 231] on div "Thu" at bounding box center [140, 236] width 15 height 10
click at [149, 231] on div "Fri" at bounding box center [153, 236] width 12 height 10
click at [144, 231] on div "Thu" at bounding box center [140, 236] width 14 height 10
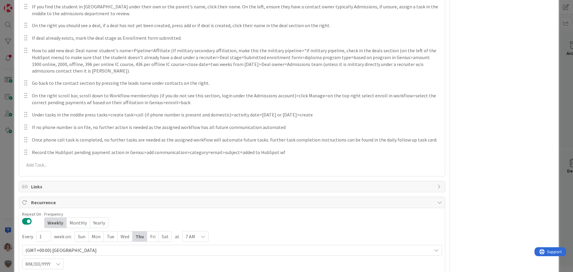
click at [96, 231] on div "Mon" at bounding box center [96, 236] width 15 height 10
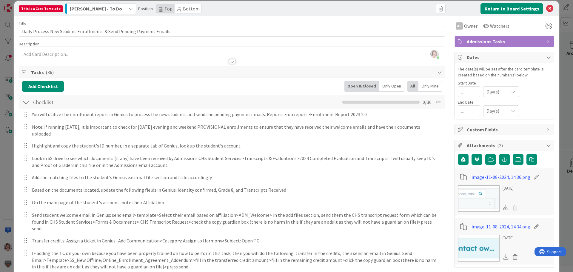
scroll to position [0, 0]
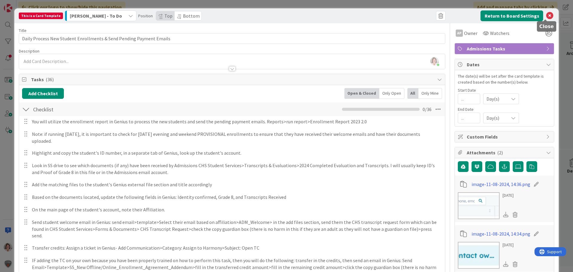
click at [547, 15] on icon at bounding box center [550, 15] width 7 height 7
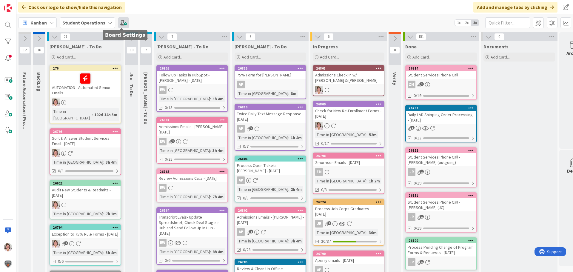
click at [121, 22] on span at bounding box center [123, 22] width 11 height 11
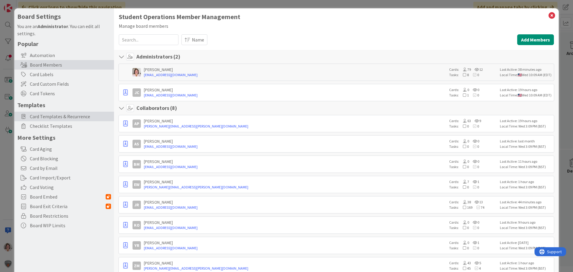
click at [32, 118] on span "Card Templates & Recurrence" at bounding box center [70, 116] width 81 height 7
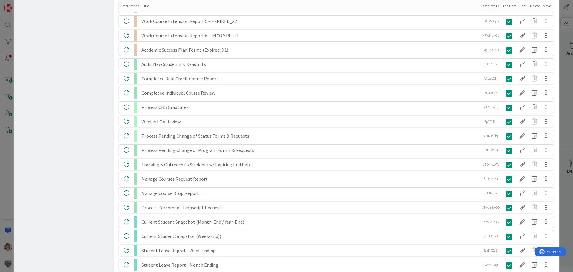
scroll to position [929, 0]
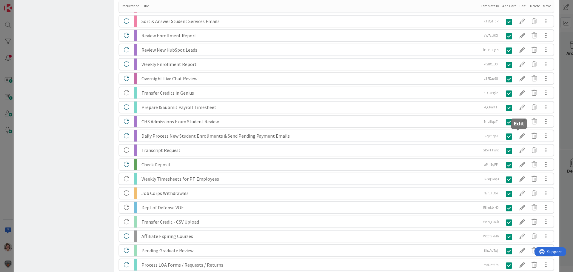
click at [518, 137] on div at bounding box center [523, 136] width 12 height 10
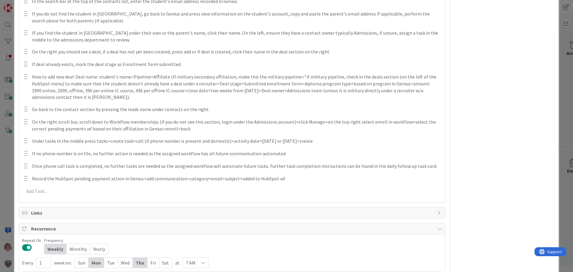
scroll to position [526, 0]
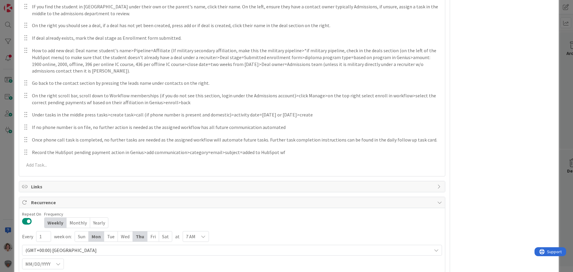
click at [111, 231] on div "Tue" at bounding box center [111, 236] width 14 height 10
click at [125, 231] on div "Wed" at bounding box center [126, 236] width 15 height 10
click at [153, 231] on div "Fri" at bounding box center [155, 236] width 12 height 10
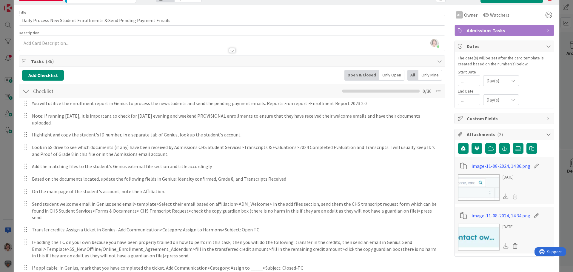
scroll to position [0, 0]
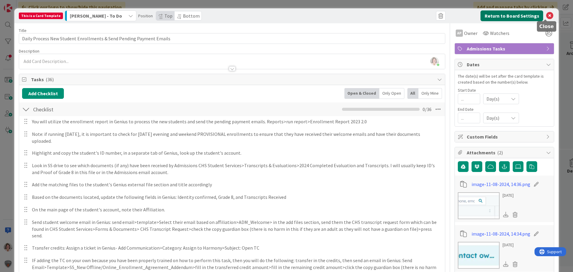
click at [508, 17] on button "Return to Board Settings" at bounding box center [512, 15] width 63 height 11
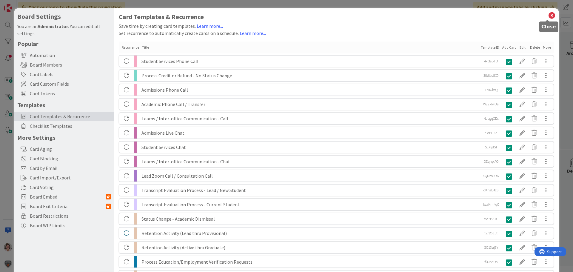
click at [550, 14] on icon at bounding box center [552, 15] width 8 height 8
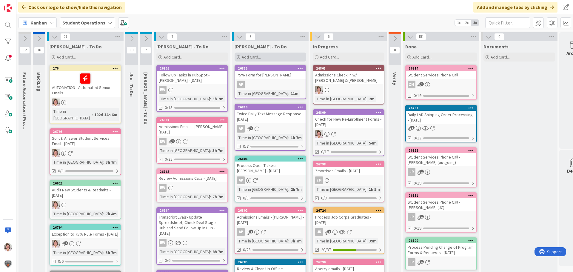
click at [257, 59] on span "Add Card..." at bounding box center [251, 56] width 19 height 5
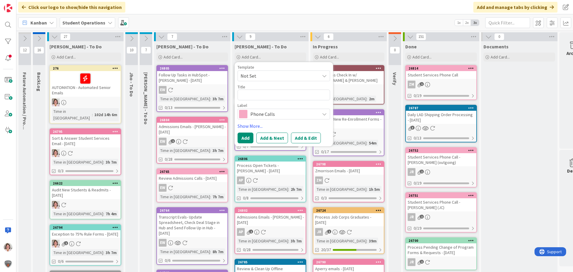
click at [258, 76] on span "Not Set" at bounding box center [278, 76] width 75 height 8
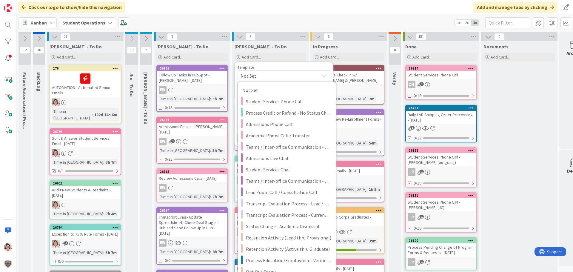
click at [258, 76] on span "Not Set" at bounding box center [278, 76] width 75 height 8
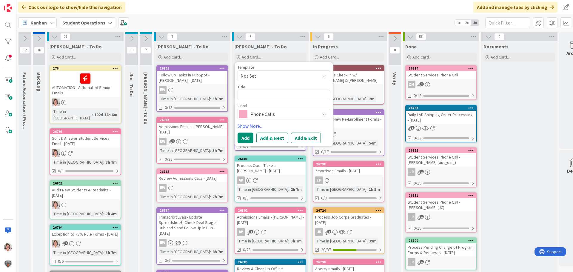
click at [296, 18] on div "Kanban Student Operations 1x 2x 3x" at bounding box center [294, 22] width 557 height 16
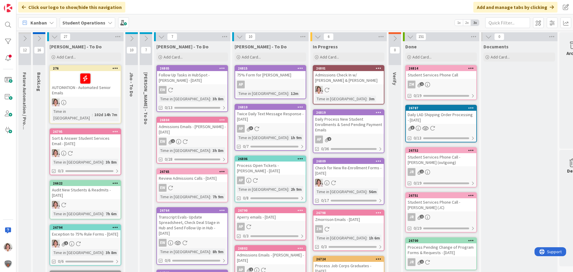
click at [131, 39] on icon at bounding box center [131, 38] width 7 height 7
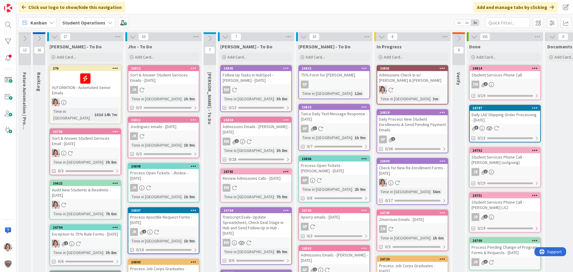
click at [211, 38] on icon at bounding box center [210, 38] width 7 height 7
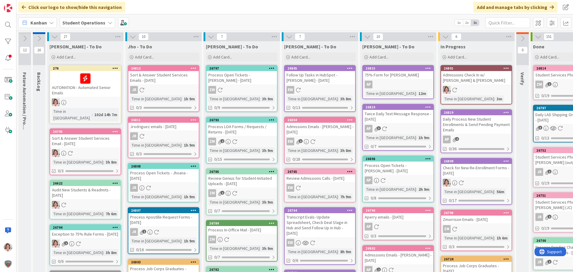
click at [134, 38] on icon at bounding box center [133, 36] width 7 height 7
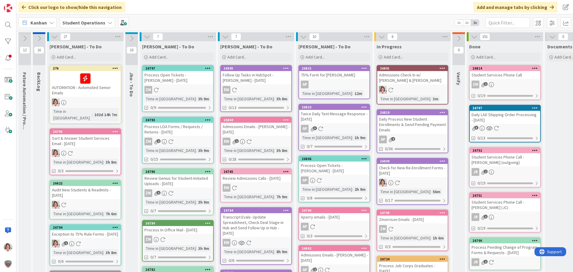
click at [147, 36] on icon at bounding box center [147, 36] width 7 height 7
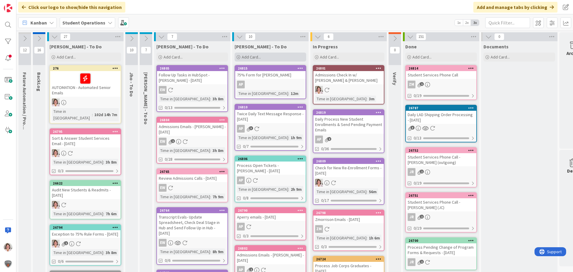
click at [264, 57] on div "Add Card..." at bounding box center [271, 57] width 72 height 9
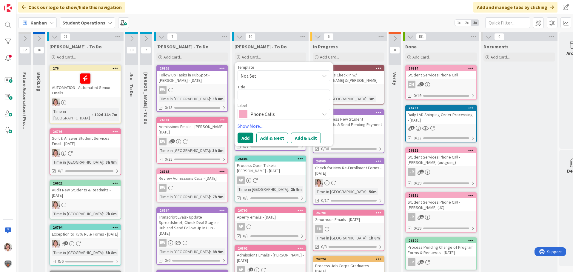
click at [263, 78] on span "Not Set" at bounding box center [278, 76] width 75 height 8
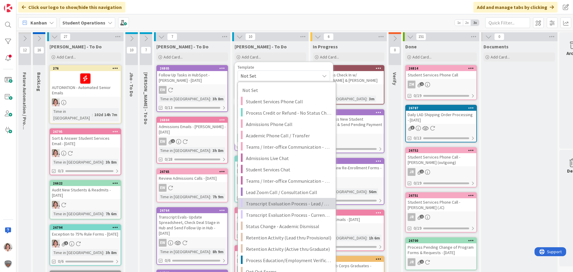
click at [274, 205] on span "Transcript Evaluation Process - Lead / New Student" at bounding box center [288, 204] width 85 height 8
type textarea "x"
type textarea "Transcript Evaluation Process - Lead / New Student"
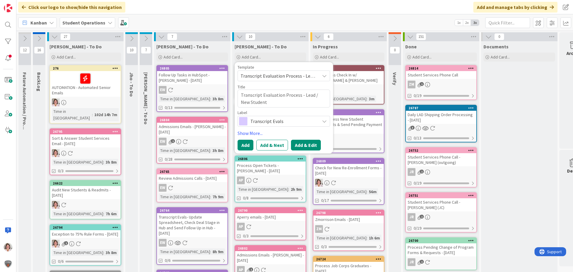
click at [311, 145] on button "Add & Edit" at bounding box center [306, 145] width 30 height 11
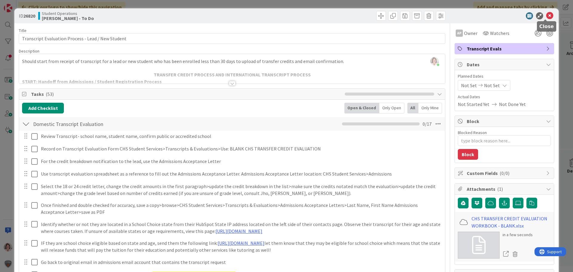
click at [547, 15] on icon at bounding box center [550, 15] width 7 height 7
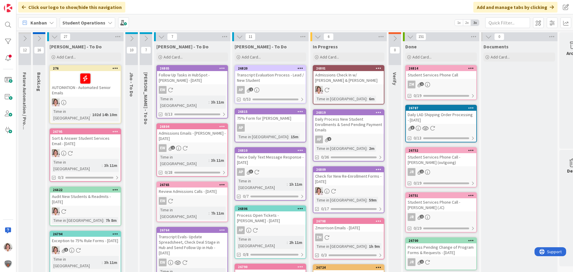
click at [301, 68] on icon at bounding box center [301, 68] width 6 height 4
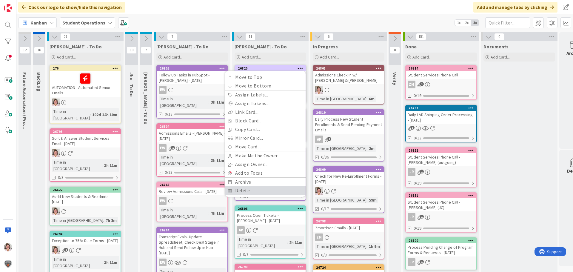
click at [247, 192] on link "Delete" at bounding box center [265, 190] width 81 height 9
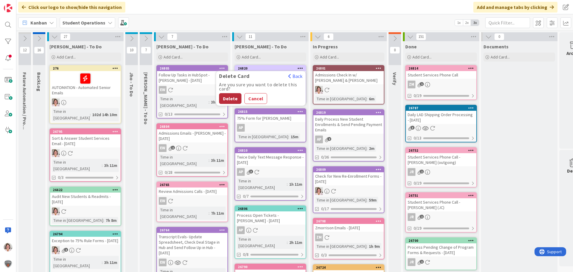
click at [231, 99] on button "Delete" at bounding box center [230, 98] width 22 height 11
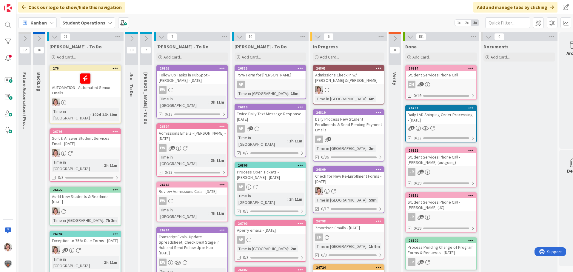
click at [39, 41] on icon at bounding box center [39, 38] width 7 height 7
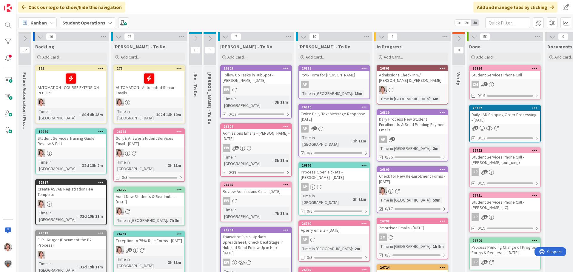
click at [25, 40] on icon at bounding box center [25, 38] width 7 height 7
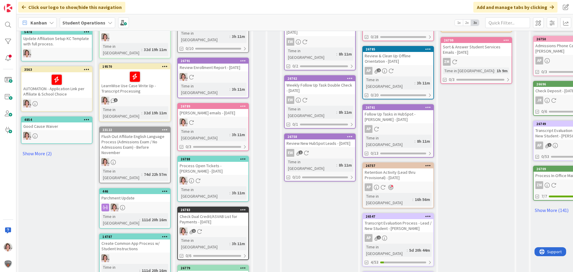
scroll to position [296, 0]
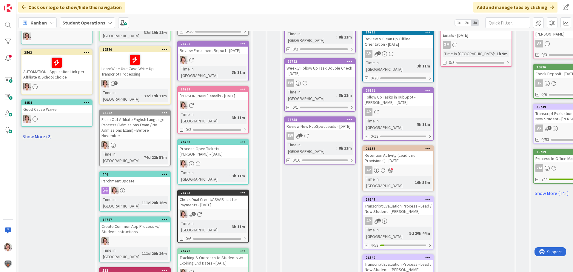
click at [48, 138] on link "Show More (2)" at bounding box center [57, 137] width 72 height 10
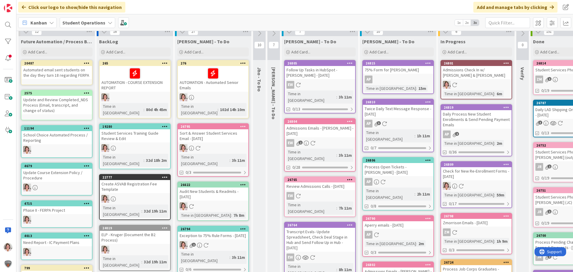
scroll to position [0, 0]
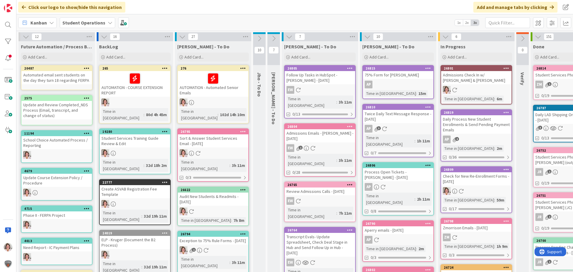
click at [27, 37] on icon at bounding box center [26, 36] width 7 height 7
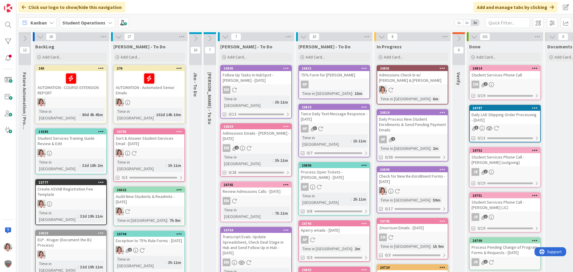
click at [41, 36] on icon at bounding box center [40, 36] width 7 height 7
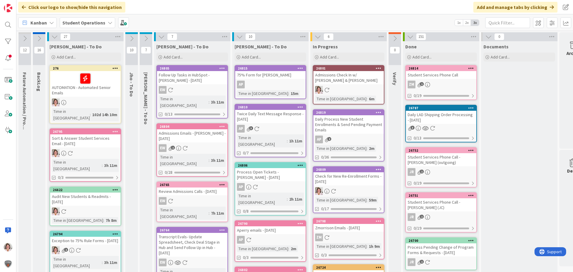
click at [26, 40] on icon at bounding box center [25, 38] width 7 height 7
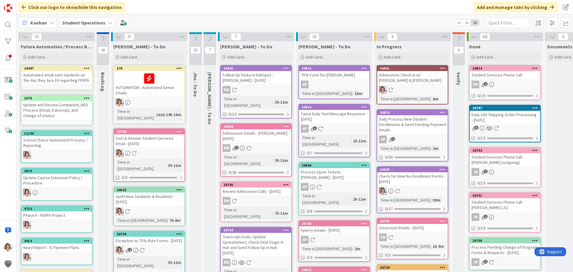
click at [24, 37] on icon at bounding box center [26, 36] width 7 height 7
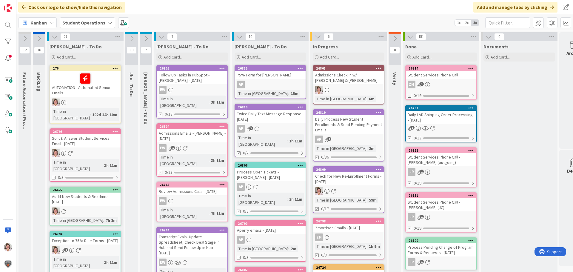
click at [41, 38] on icon at bounding box center [39, 38] width 7 height 7
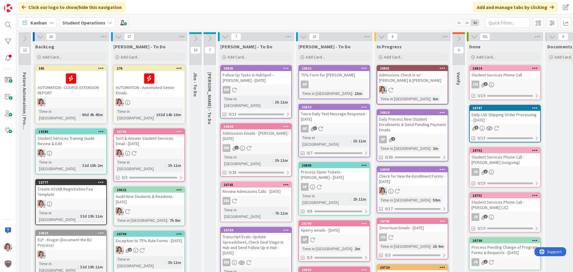
click at [41, 36] on icon at bounding box center [40, 36] width 7 height 7
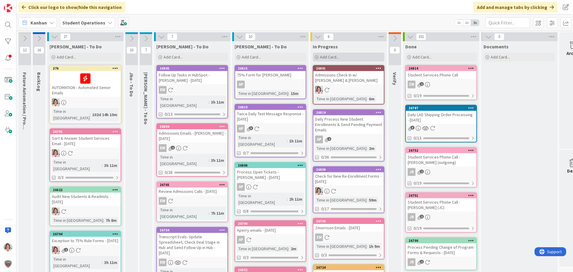
click at [340, 56] on div "Add Card..." at bounding box center [349, 57] width 72 height 9
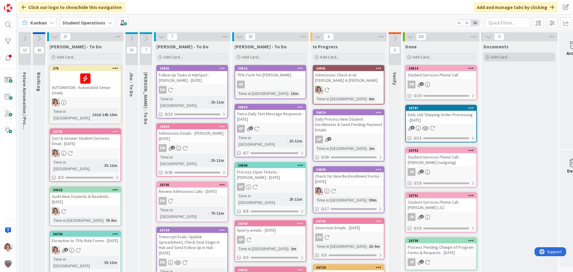
click at [509, 58] on span "Add Card..." at bounding box center [500, 56] width 19 height 5
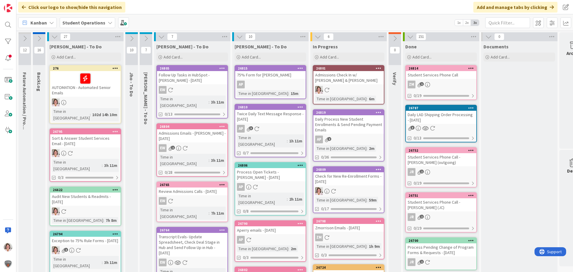
click at [362, 88] on div at bounding box center [349, 90] width 70 height 8
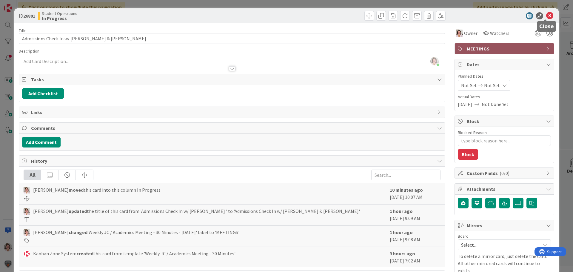
click at [547, 15] on icon at bounding box center [550, 15] width 7 height 7
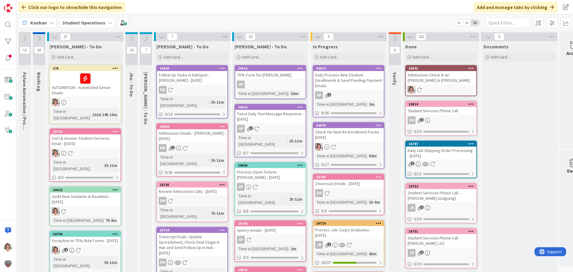
click at [437, 83] on div "Admissions Check In w/ [PERSON_NAME] & [PERSON_NAME]" at bounding box center [441, 77] width 70 height 13
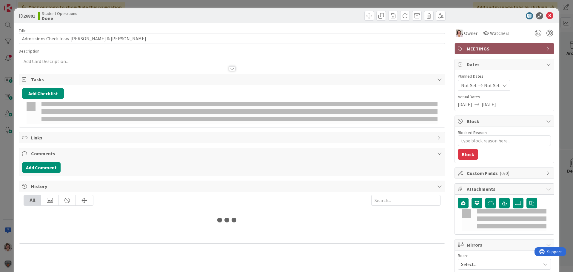
type textarea "x"
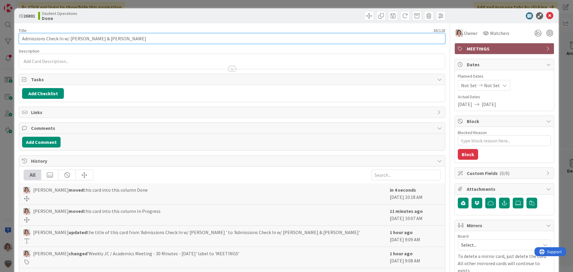
click at [128, 39] on input "Admissions Check In w/ [PERSON_NAME] & [PERSON_NAME]" at bounding box center [232, 38] width 427 height 11
type input "Admissions Check In w/ [PERSON_NAME] & [PERSON_NAME] - 50"
type textarea "x"
type input "Admissions Check In w/ [PERSON_NAME] & [PERSON_NAME] - 50"
type textarea "x"
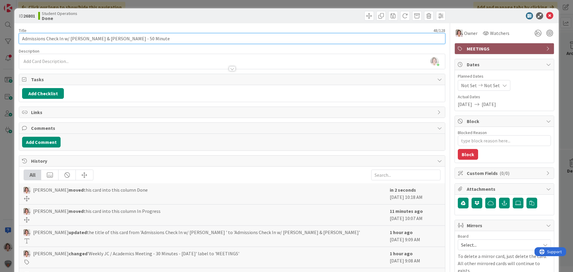
type input "Admissions Check In w/ [PERSON_NAME] & [PERSON_NAME] - 50 Minutes"
type textarea "x"
type input "Admissions Check In w/ [PERSON_NAME] & [PERSON_NAME] - 50 Minutes"
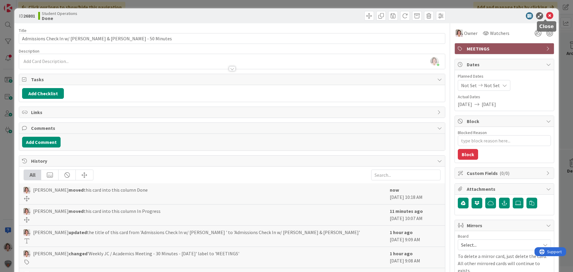
click at [547, 18] on icon at bounding box center [550, 15] width 7 height 7
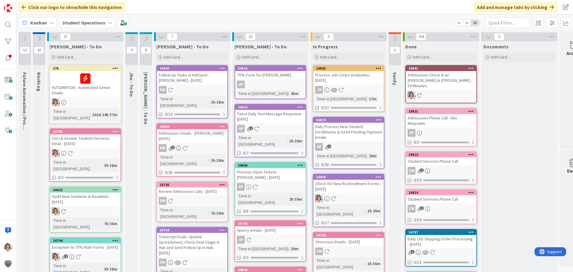
click at [164, 38] on icon at bounding box center [161, 36] width 7 height 7
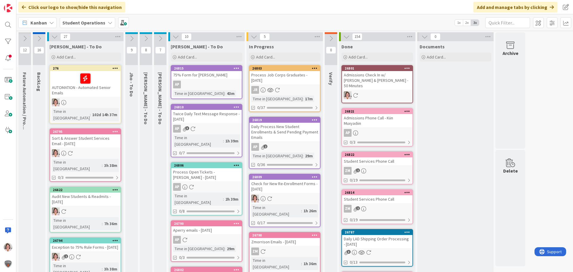
click at [175, 36] on icon at bounding box center [176, 36] width 7 height 7
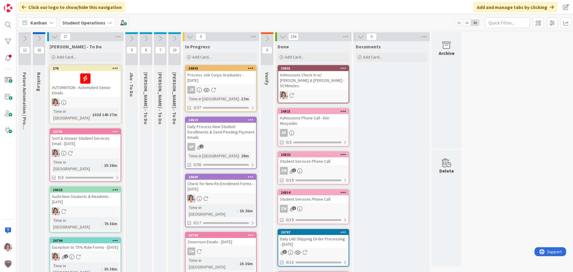
click at [25, 38] on icon at bounding box center [25, 38] width 7 height 7
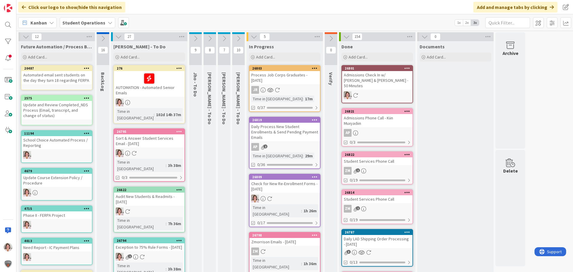
click at [28, 39] on icon at bounding box center [26, 36] width 7 height 7
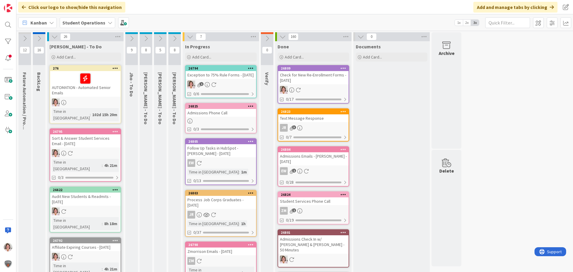
click at [224, 87] on div "1" at bounding box center [221, 85] width 70 height 8
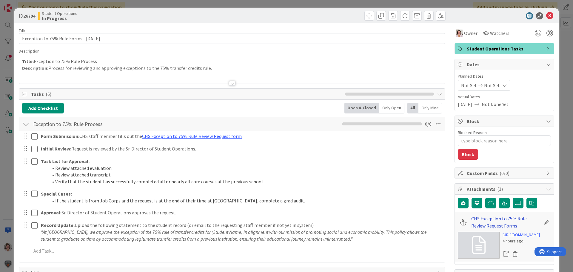
click at [492, 219] on link "CHS Exception to 75% Rule Review Request Forms" at bounding box center [507, 222] width 70 height 14
click at [547, 17] on icon at bounding box center [550, 15] width 7 height 7
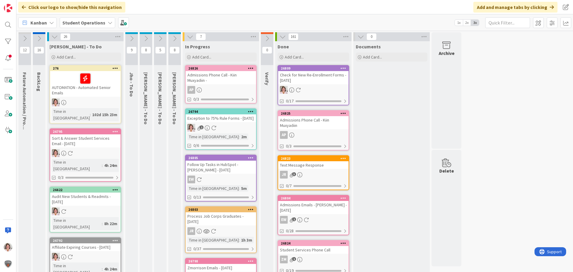
click at [220, 129] on link "26794 Exception to 75% Rule Forms - [DATE] 1 Time in Column : 2m 0/6" at bounding box center [221, 129] width 72 height 42
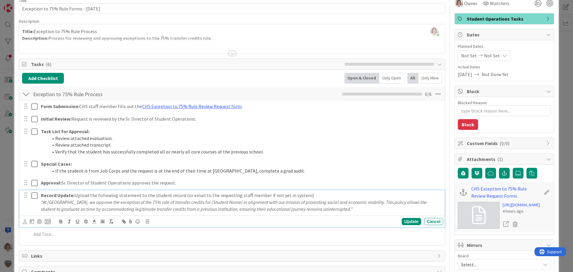
type textarea "x"
drag, startPoint x: 356, startPoint y: 210, endPoint x: 39, endPoint y: 205, distance: 316.9
click at [39, 205] on div "Record Update: Upload the following statement to the student record (or email t…" at bounding box center [241, 202] width 405 height 24
copy em ""At [GEOGRAPHIC_DATA], we approve the exception of the 75% rule of transfer cre…"
click at [491, 189] on link "CHS Exception to 75% Rule Review Request Forms" at bounding box center [507, 192] width 70 height 14
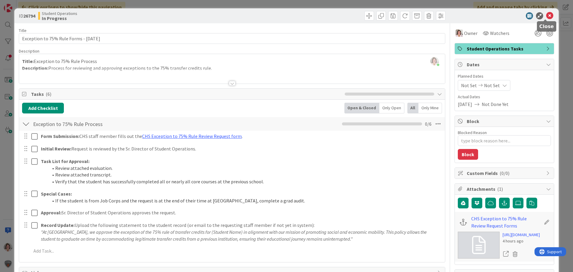
click at [547, 16] on icon at bounding box center [550, 15] width 7 height 7
